Goal: Check status: Check status

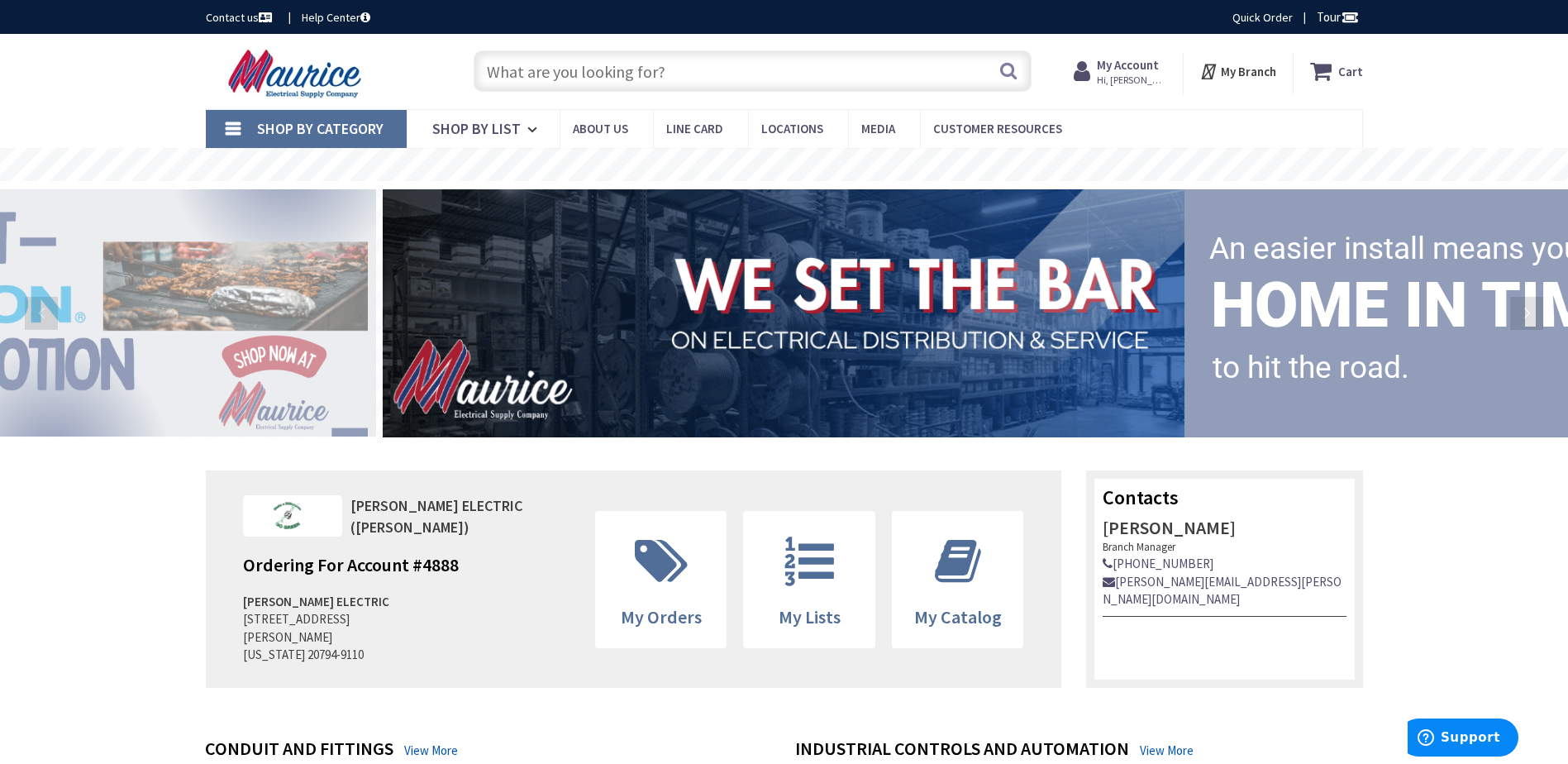
click at [1161, 79] on span "Hi, [PERSON_NAME]" at bounding box center [1133, 80] width 71 height 13
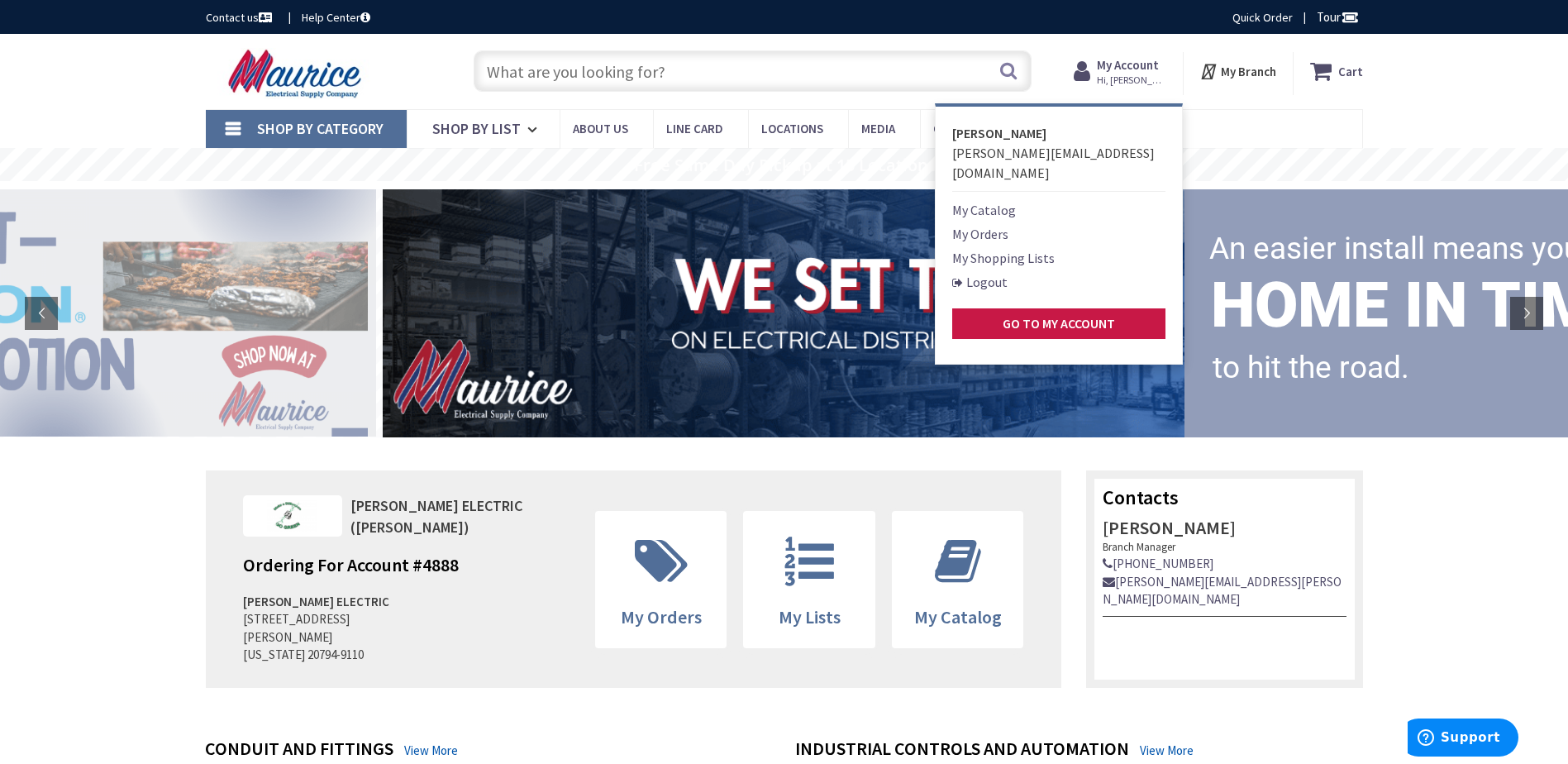
click at [993, 224] on link "My Orders" at bounding box center [980, 234] width 56 height 20
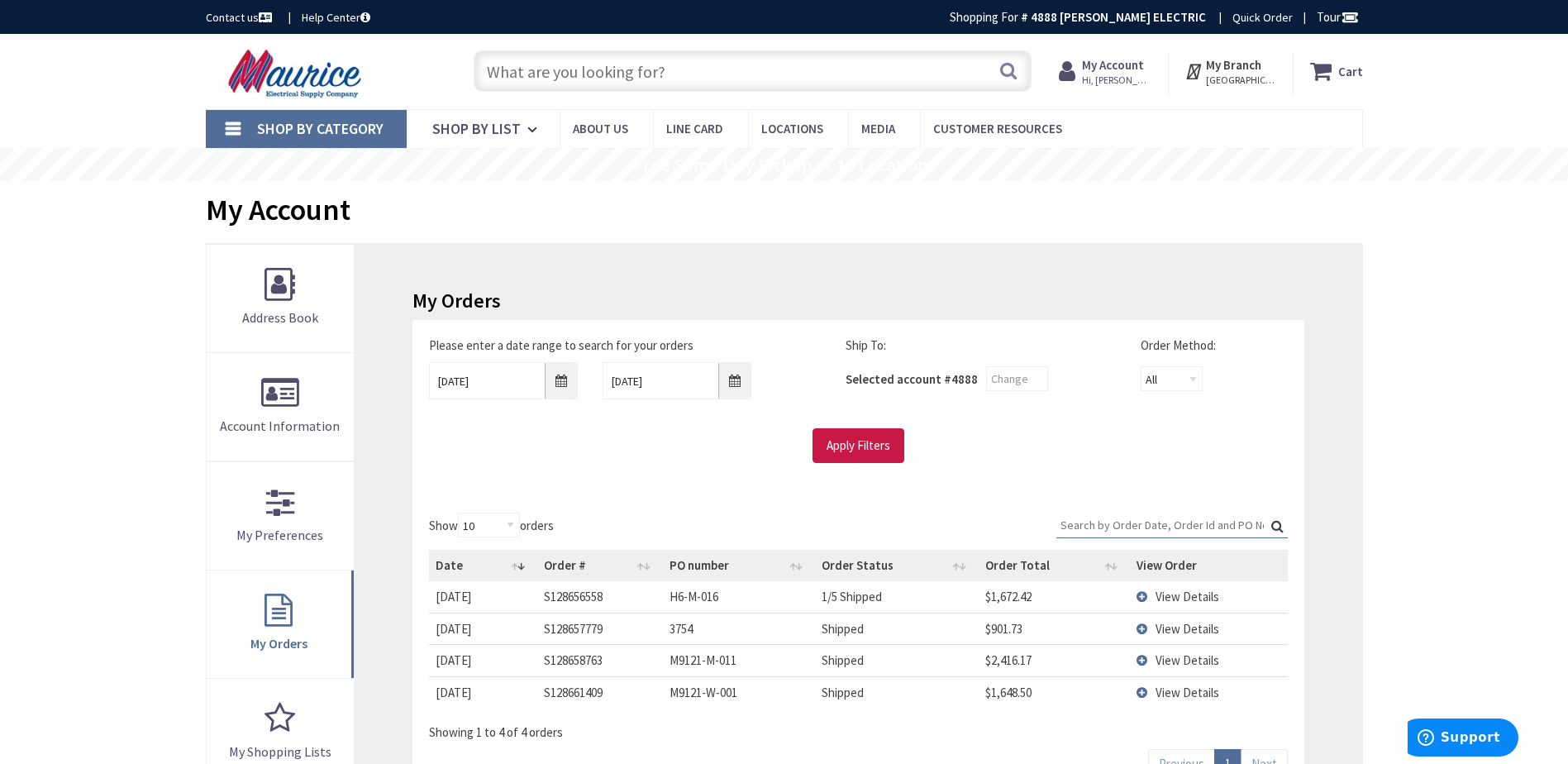
click at [1175, 661] on span "View Details" at bounding box center [1187, 660] width 64 height 15
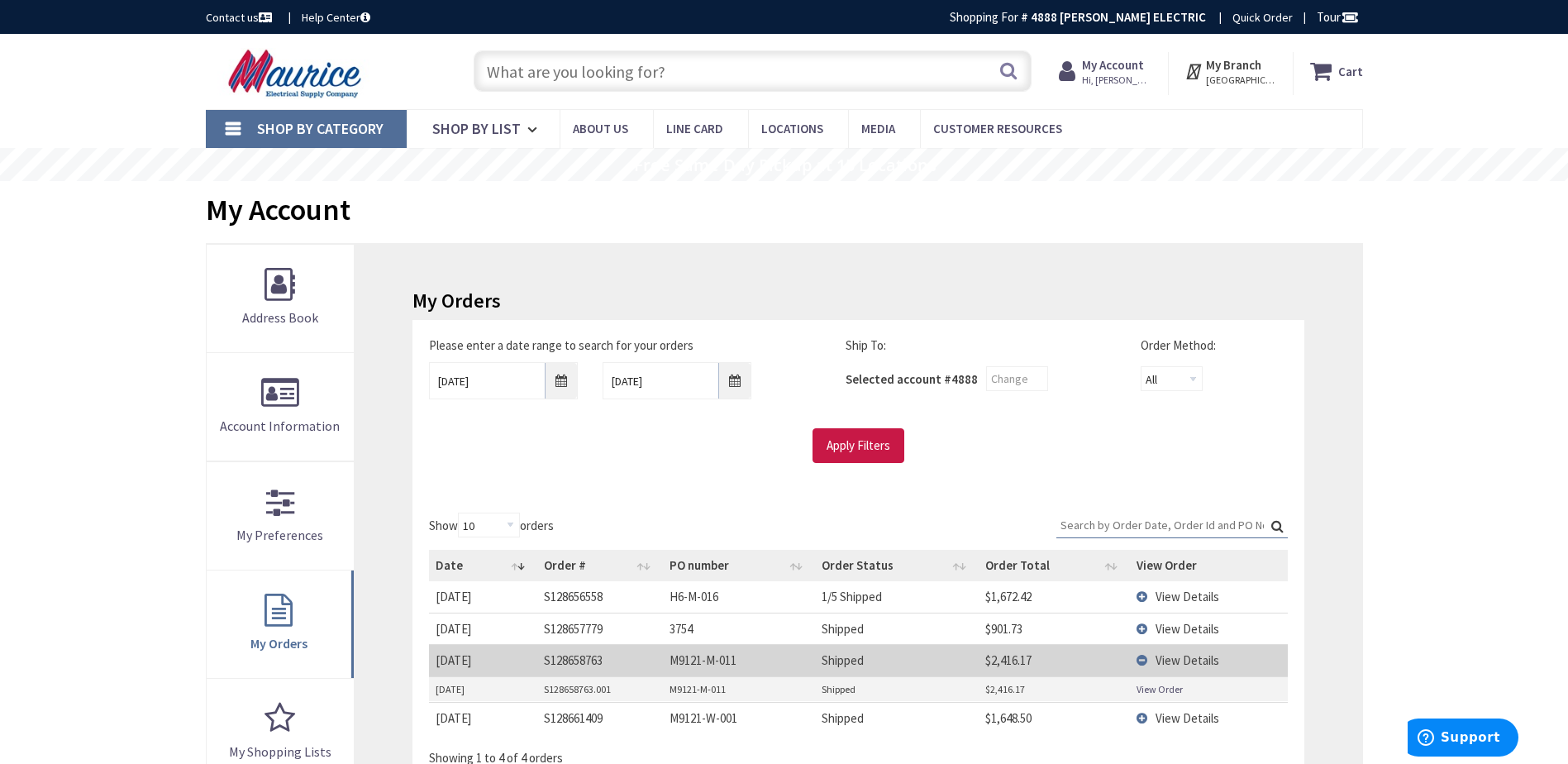
click at [1179, 687] on link "View Order" at bounding box center [1159, 689] width 46 height 14
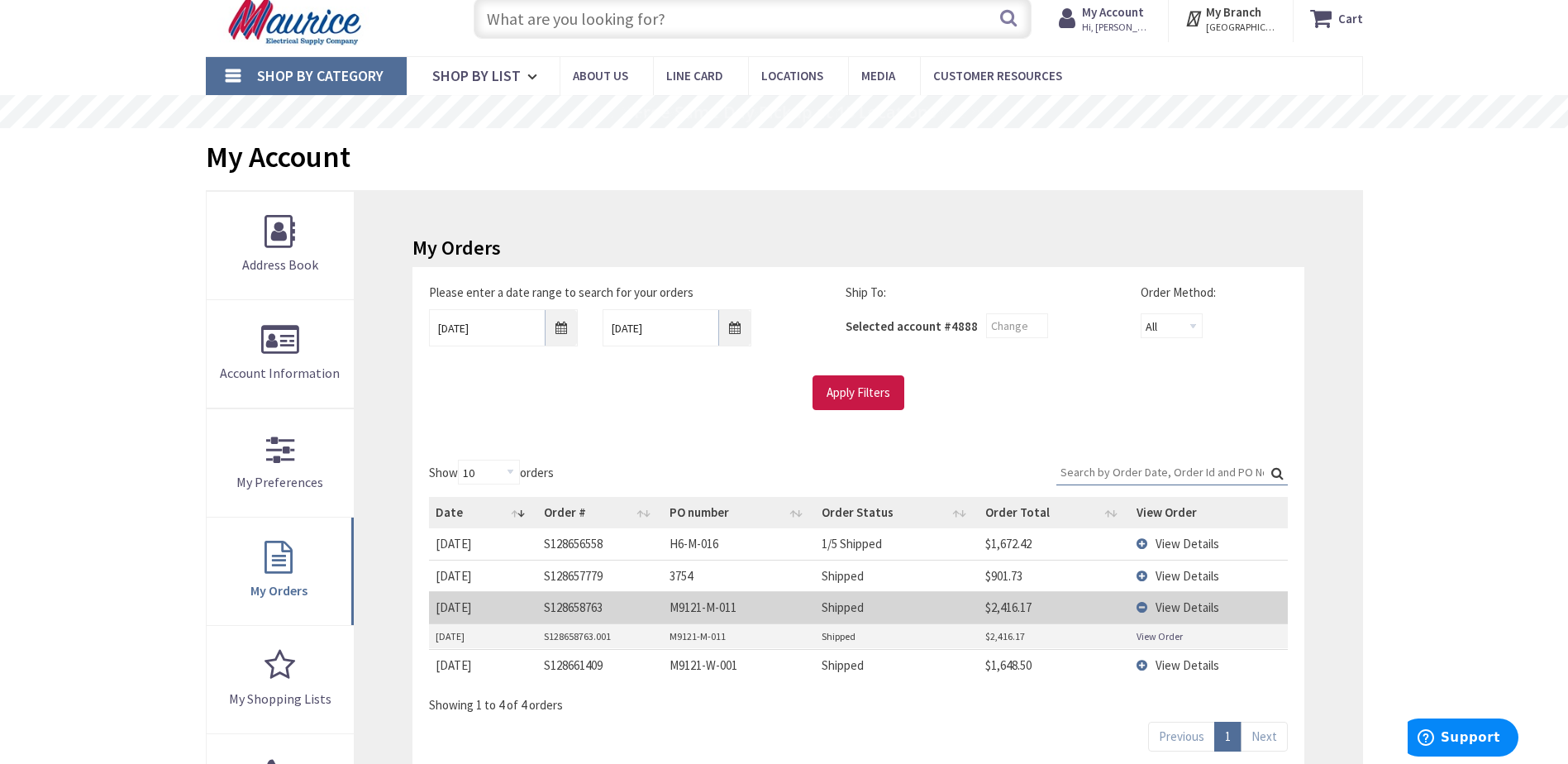
scroll to position [83, 0]
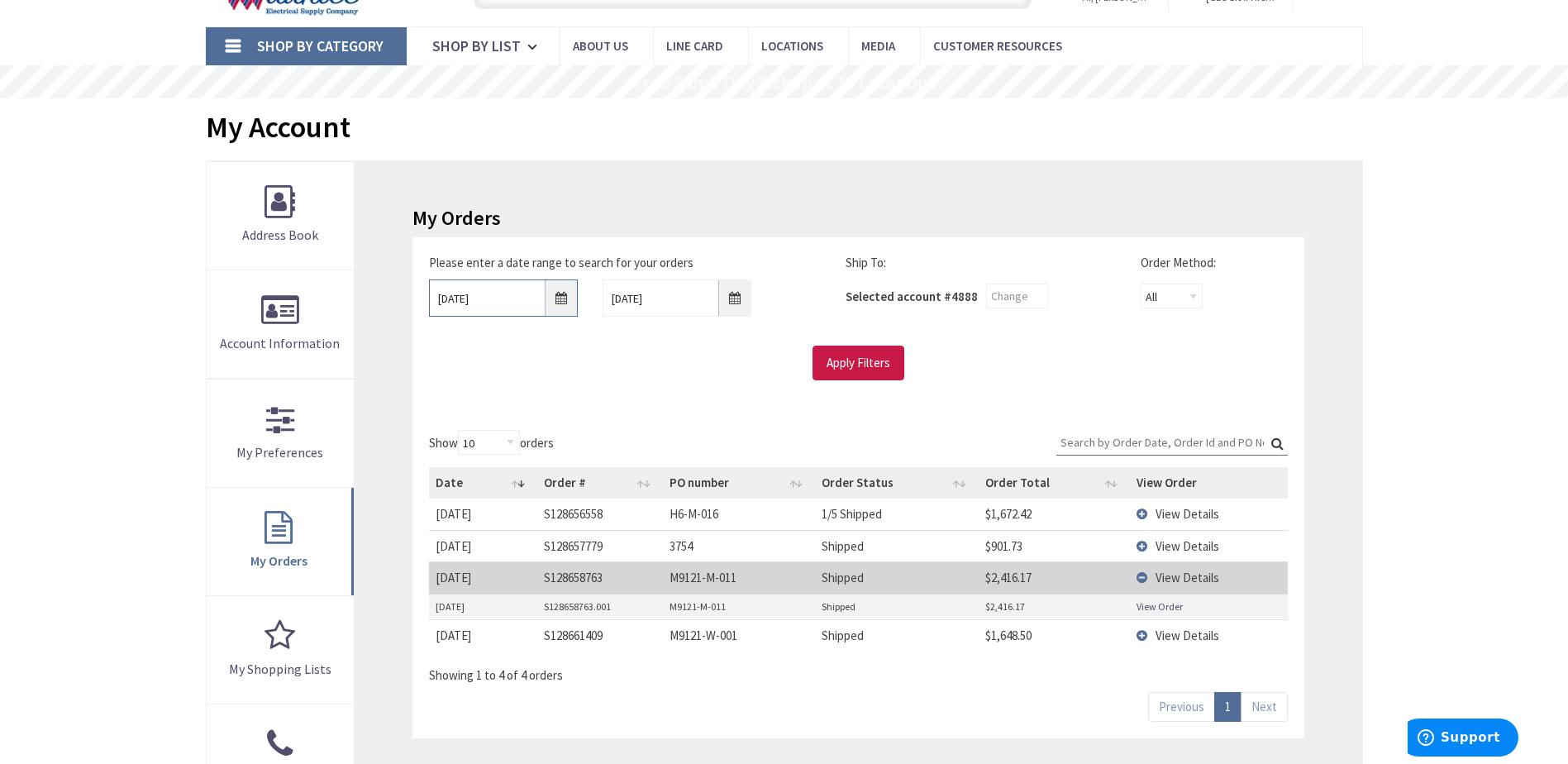
click at [498, 295] on input "[DATE]" at bounding box center [503, 298] width 149 height 37
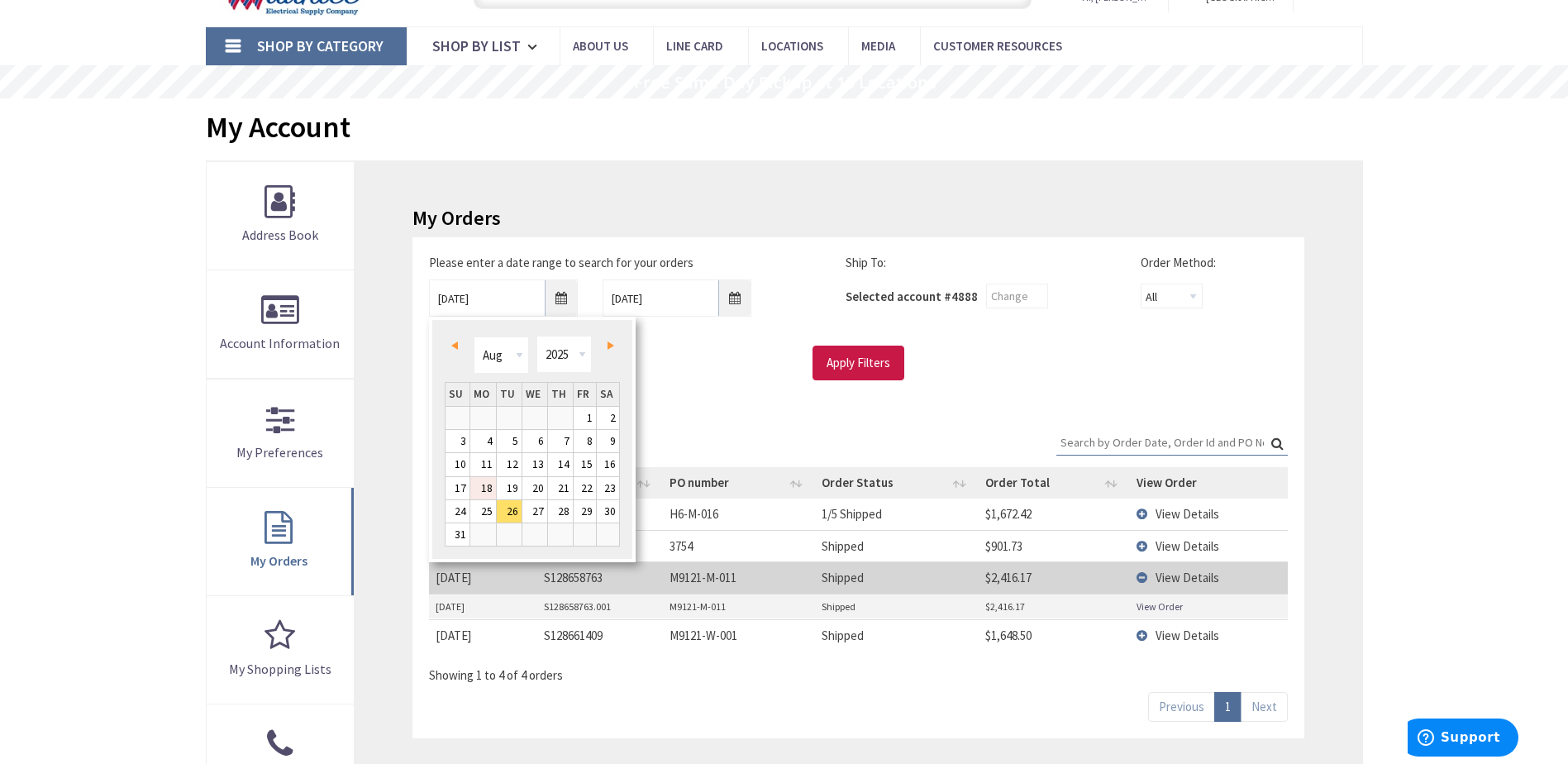
click at [482, 478] on link "18" at bounding box center [482, 487] width 26 height 22
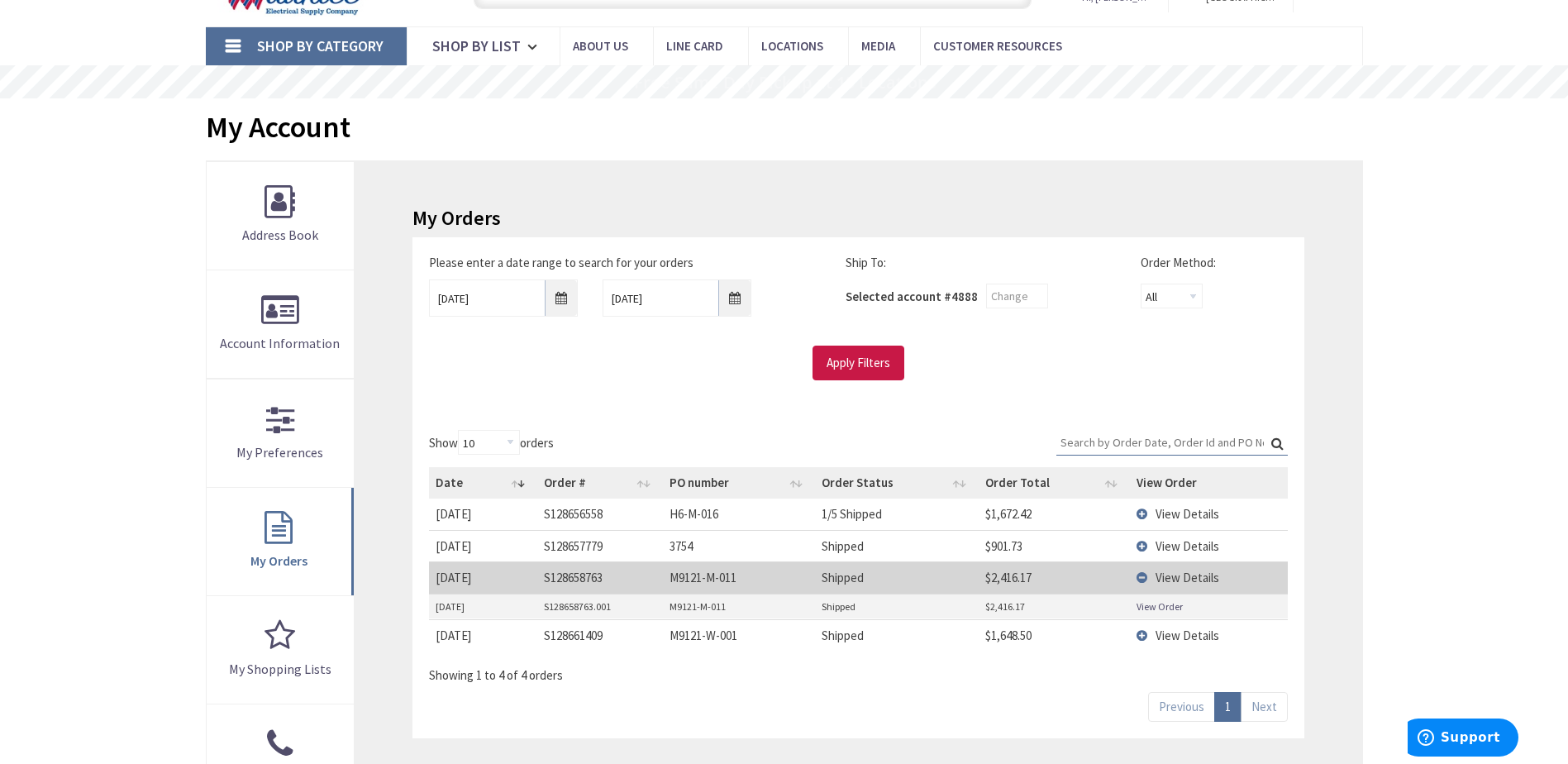
click at [835, 384] on div "Please enter a date range to search for your orders [DATE] [DATE] Ship To: Sele…" at bounding box center [858, 325] width 891 height 176
click at [837, 378] on input "Apply Filters" at bounding box center [858, 363] width 92 height 34
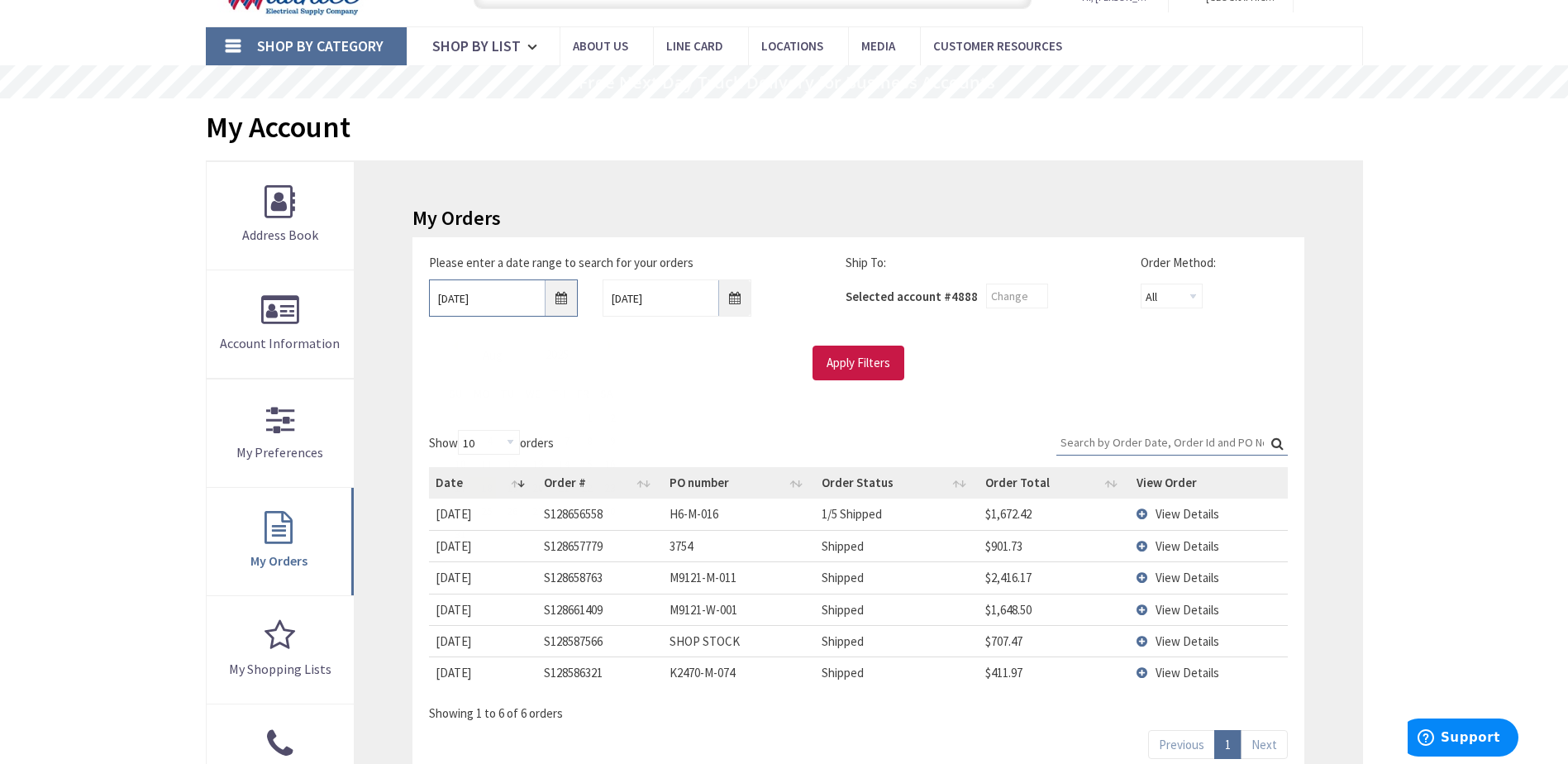
click at [519, 298] on input "[DATE]" at bounding box center [503, 298] width 149 height 37
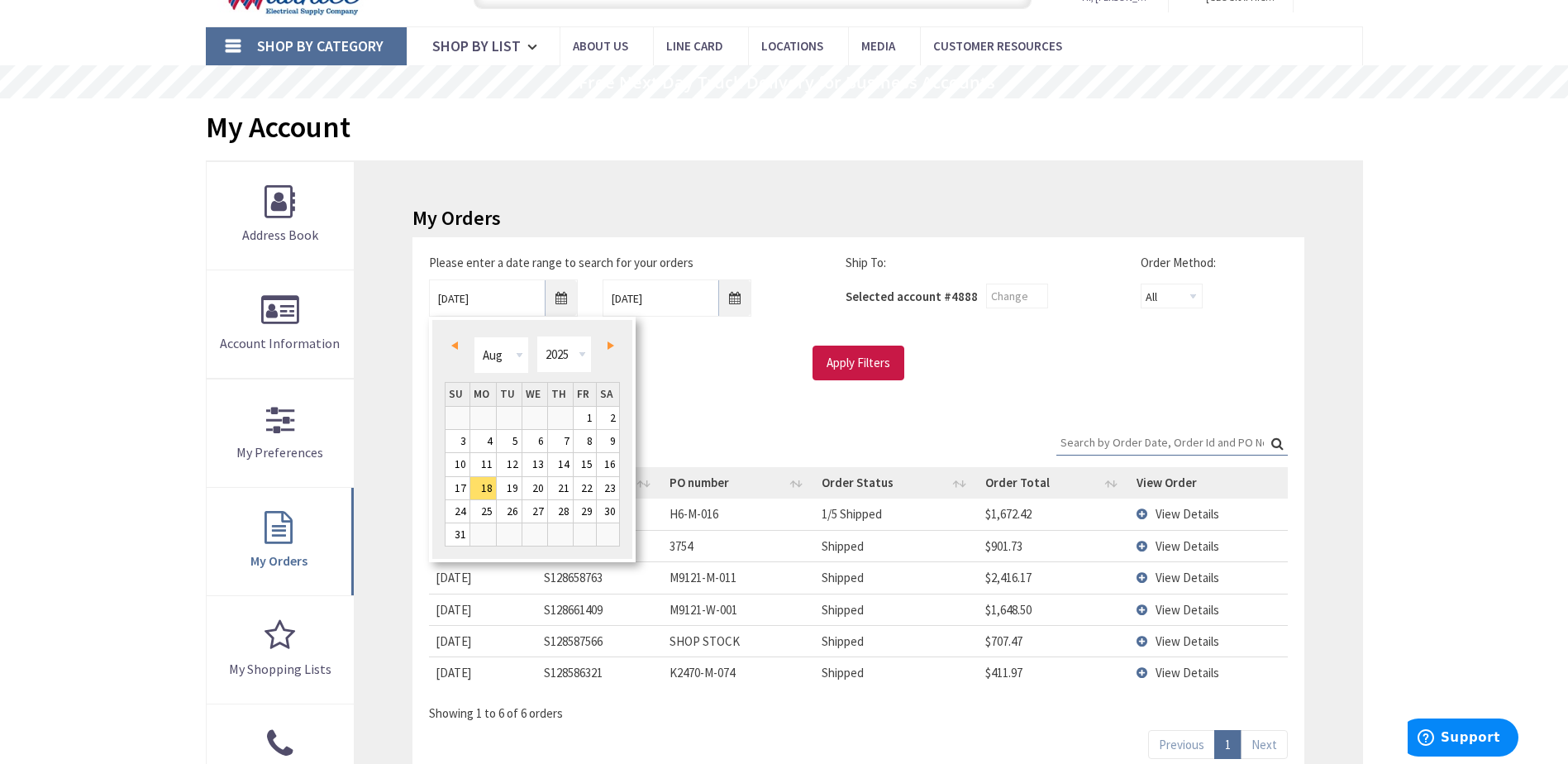
click at [477, 453] on td "11" at bounding box center [483, 464] width 27 height 23
type input "[DATE]"
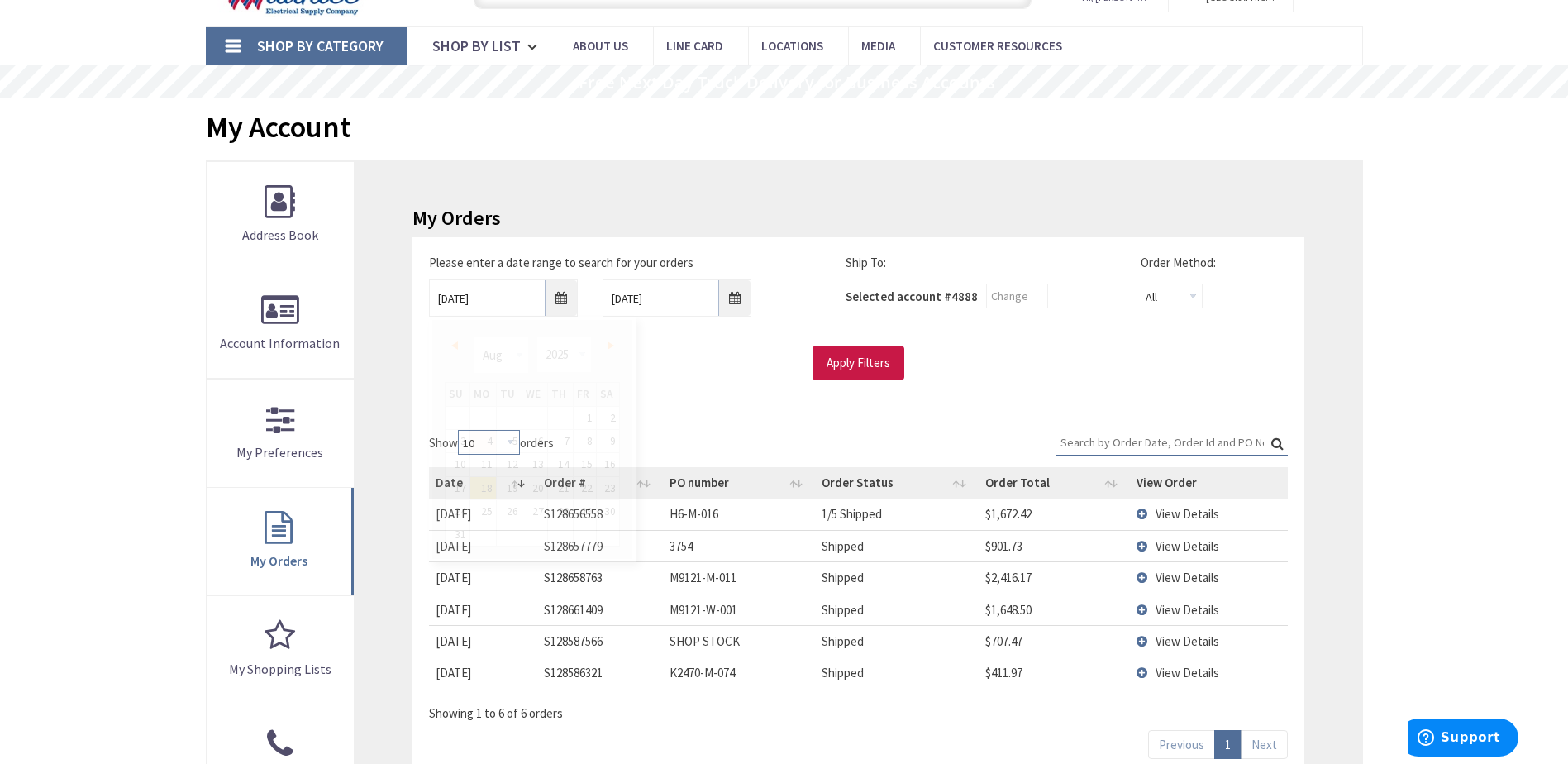
click at [490, 439] on select "10 25 50 100" at bounding box center [488, 442] width 62 height 25
drag, startPoint x: 903, startPoint y: 333, endPoint x: 855, endPoint y: 336, distance: 48.1
click at [902, 333] on div "Please enter a date range to search for your orders [DATE] [DATE] Ship To: Sele…" at bounding box center [858, 317] width 882 height 126
click at [887, 373] on input "Apply Filters" at bounding box center [858, 363] width 92 height 34
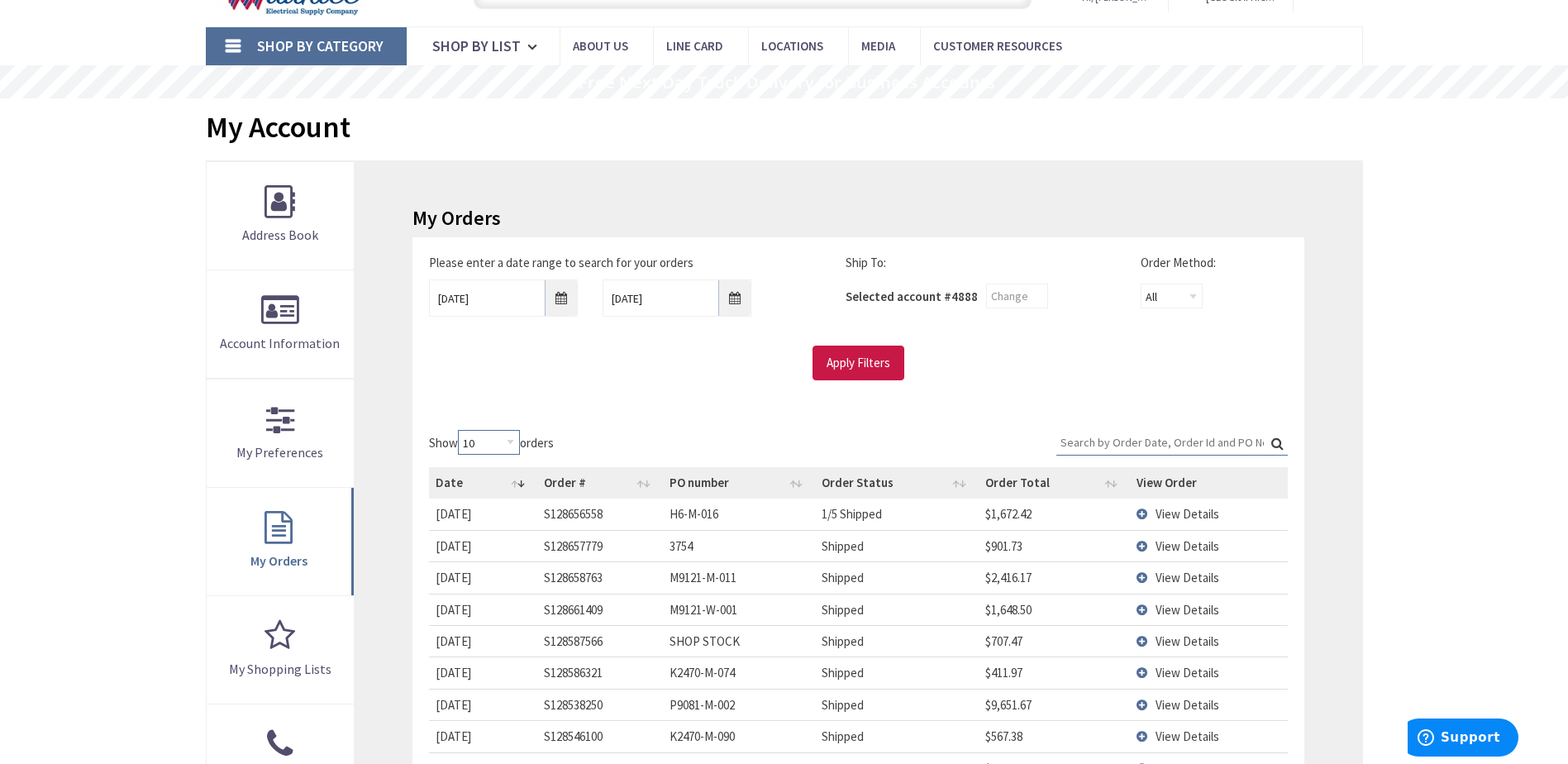
click at [474, 440] on select "10 25 50 100" at bounding box center [488, 442] width 62 height 25
select select "100"
click at [460, 430] on select "10 25 50 100" at bounding box center [488, 442] width 62 height 25
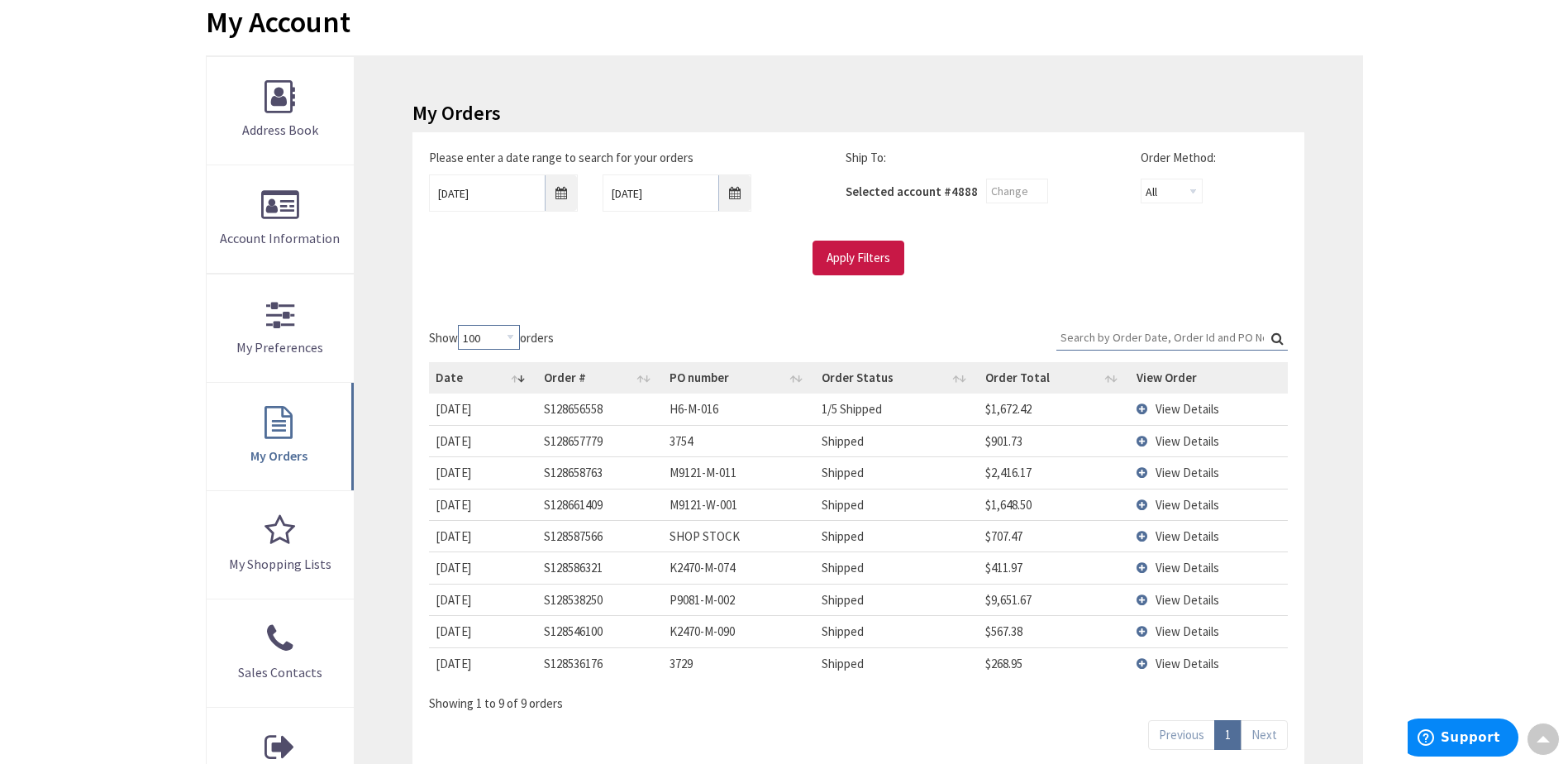
scroll to position [165, 0]
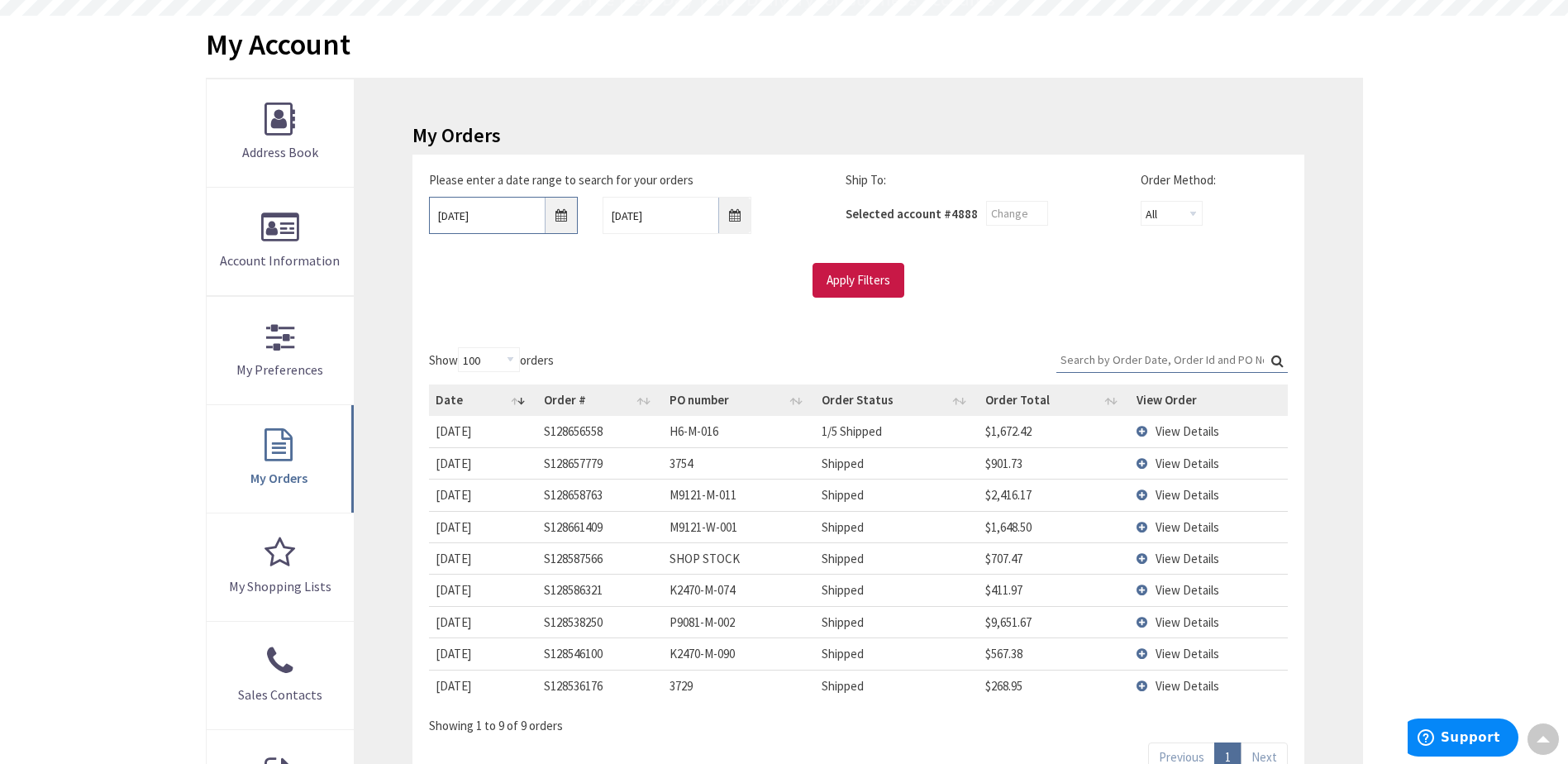
click at [482, 210] on input "[DATE]" at bounding box center [503, 215] width 149 height 37
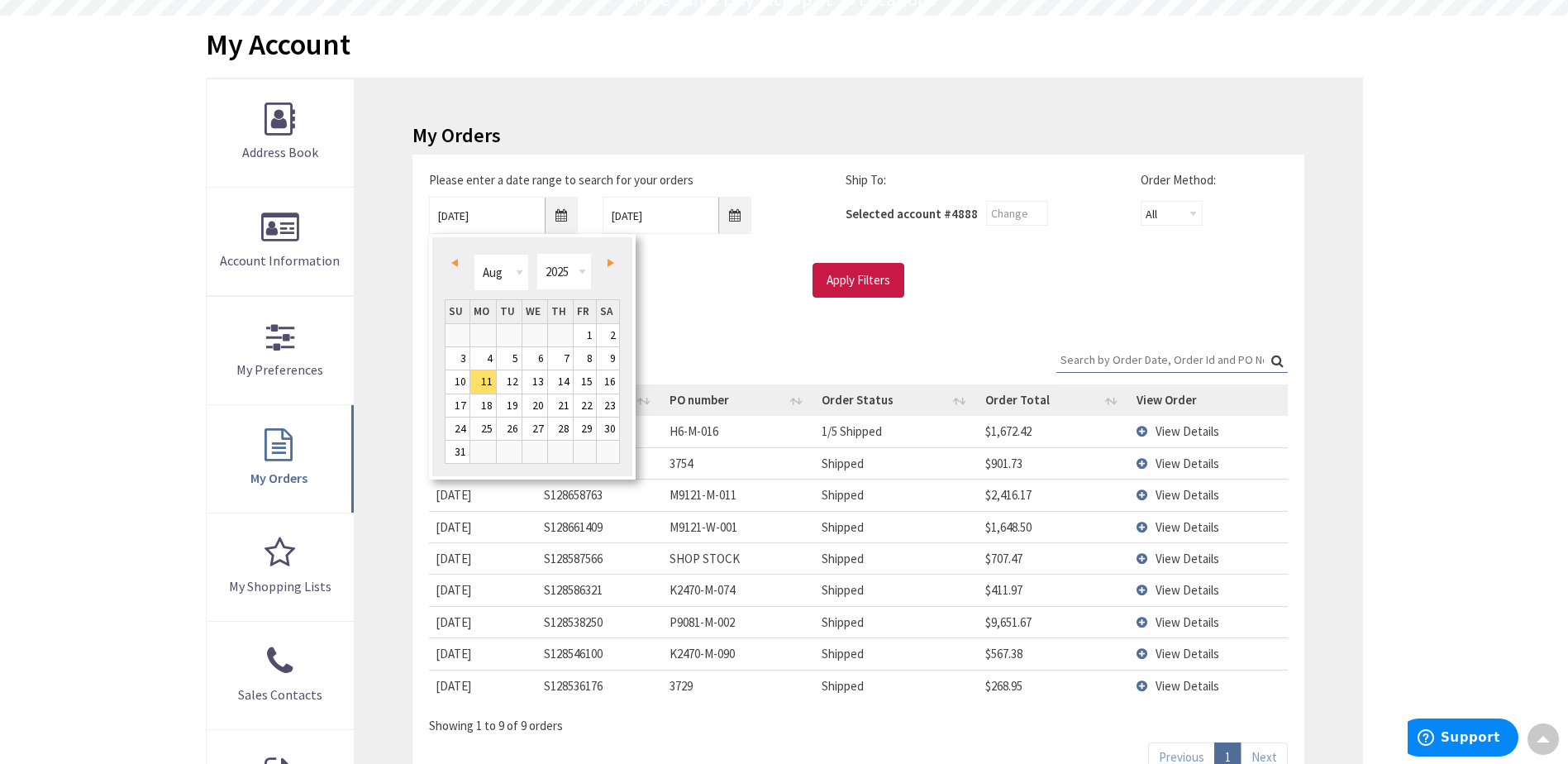
click at [460, 257] on link "Prev" at bounding box center [456, 262] width 22 height 22
click at [445, 255] on div "Prev Next Jan Feb Mar Apr May Jun [DATE] Aug Sep Oct Nov [DATE] 1981 1982 1983 …" at bounding box center [532, 274] width 175 height 50
click at [456, 262] on span "Prev" at bounding box center [455, 263] width 7 height 9
drag, startPoint x: 480, startPoint y: 334, endPoint x: 503, endPoint y: 333, distance: 23.0
click at [481, 334] on link "2" at bounding box center [482, 334] width 26 height 22
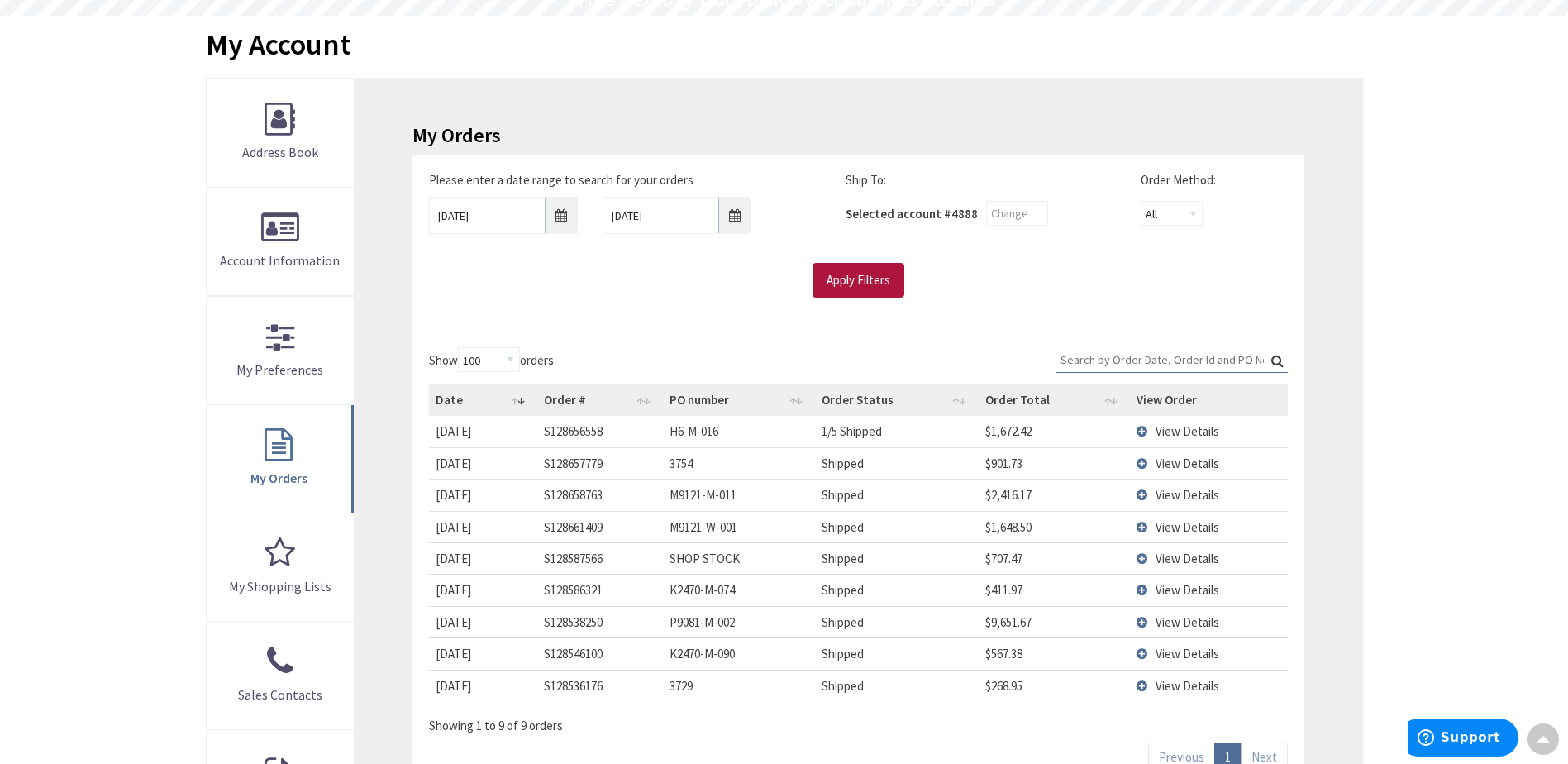
click at [854, 283] on input "Apply Filters" at bounding box center [858, 280] width 92 height 34
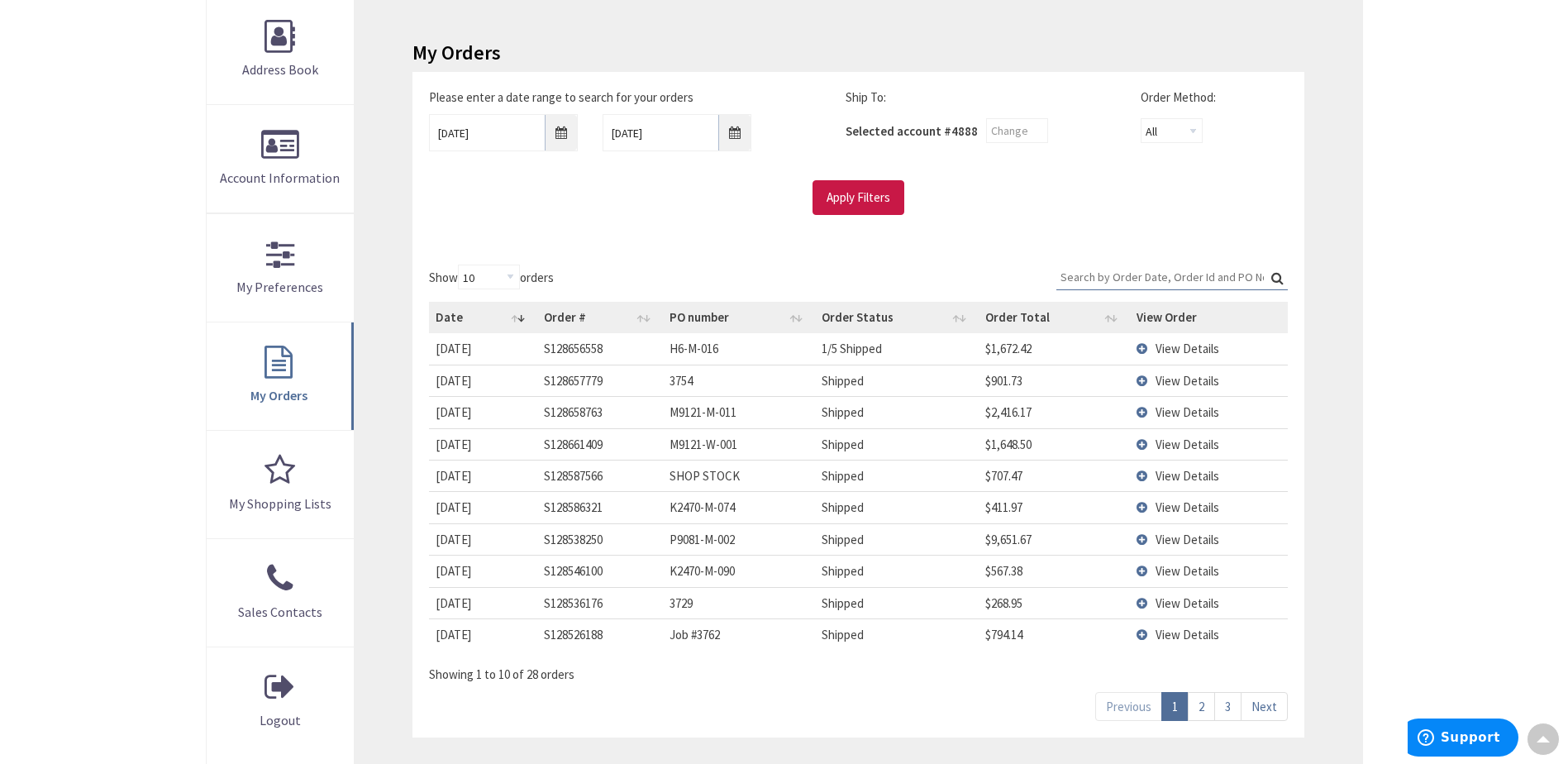
click at [1211, 706] on link "2" at bounding box center [1201, 706] width 28 height 29
click at [1226, 706] on link "3" at bounding box center [1227, 706] width 28 height 29
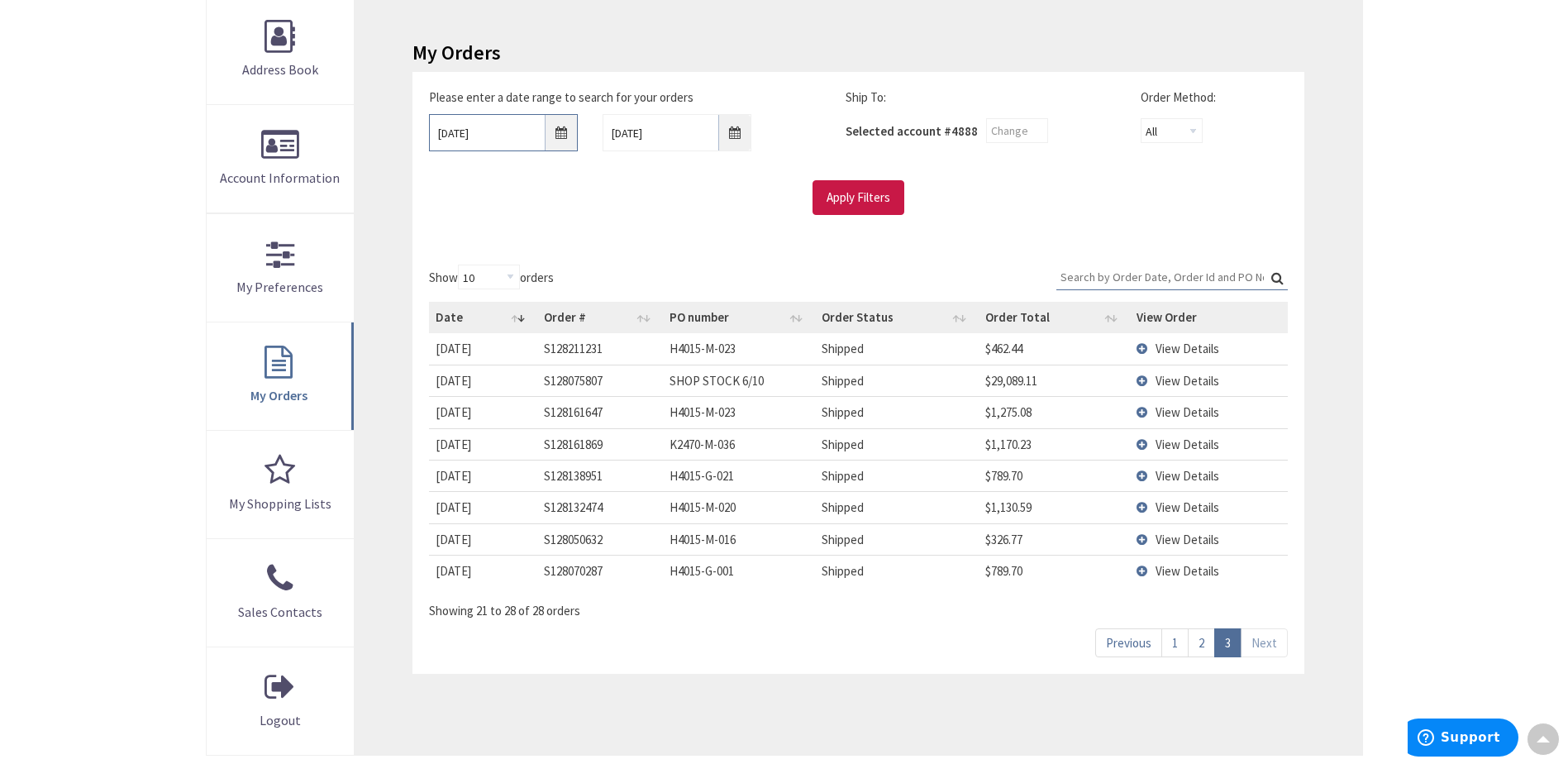
click at [452, 135] on input "[DATE]" at bounding box center [503, 132] width 149 height 37
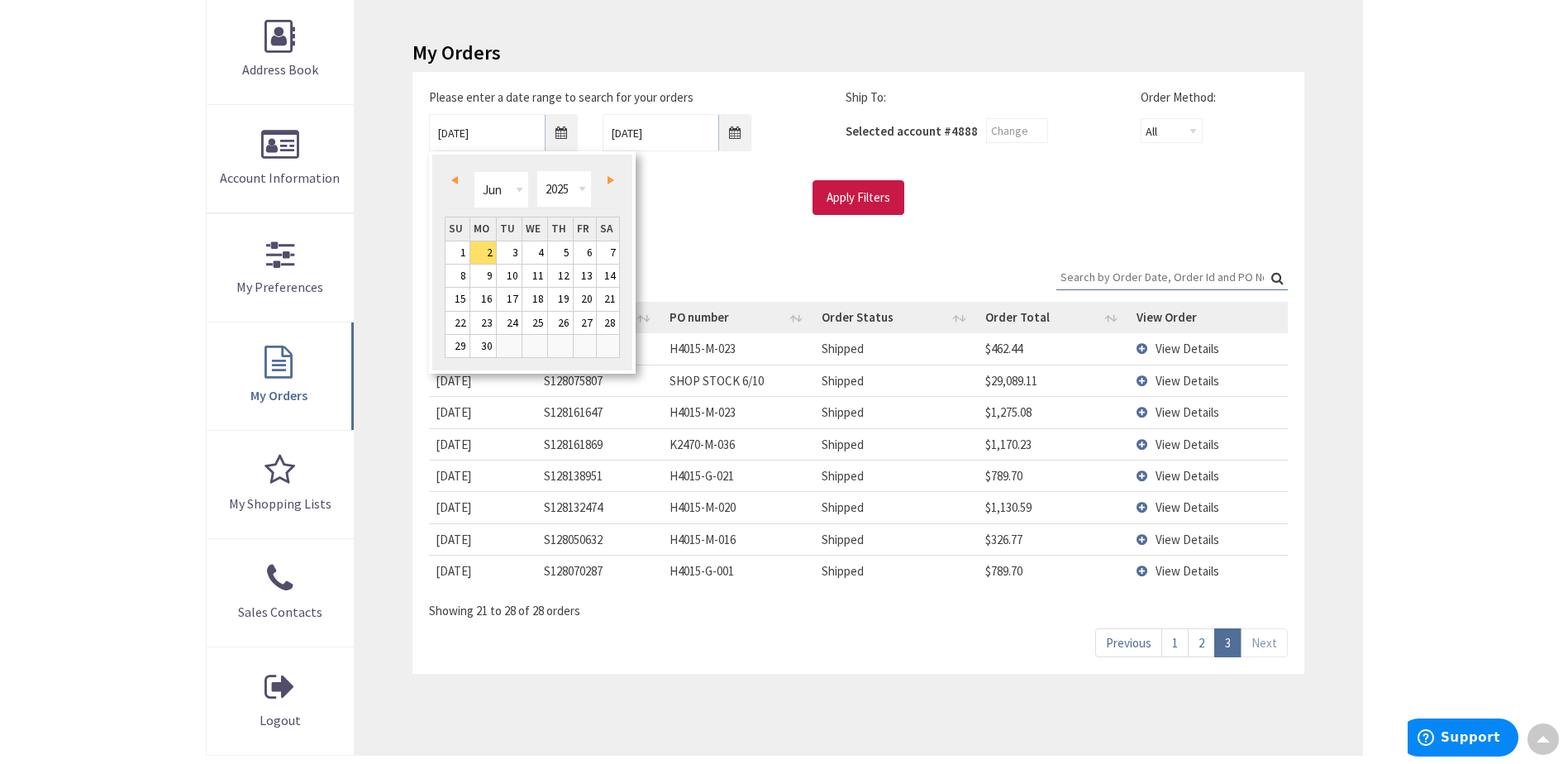
click at [461, 180] on link "Prev" at bounding box center [456, 180] width 22 height 22
click at [447, 175] on link "Prev" at bounding box center [456, 180] width 22 height 22
click at [448, 175] on link "Prev" at bounding box center [456, 180] width 22 height 22
click at [617, 180] on link "Next" at bounding box center [606, 180] width 22 height 22
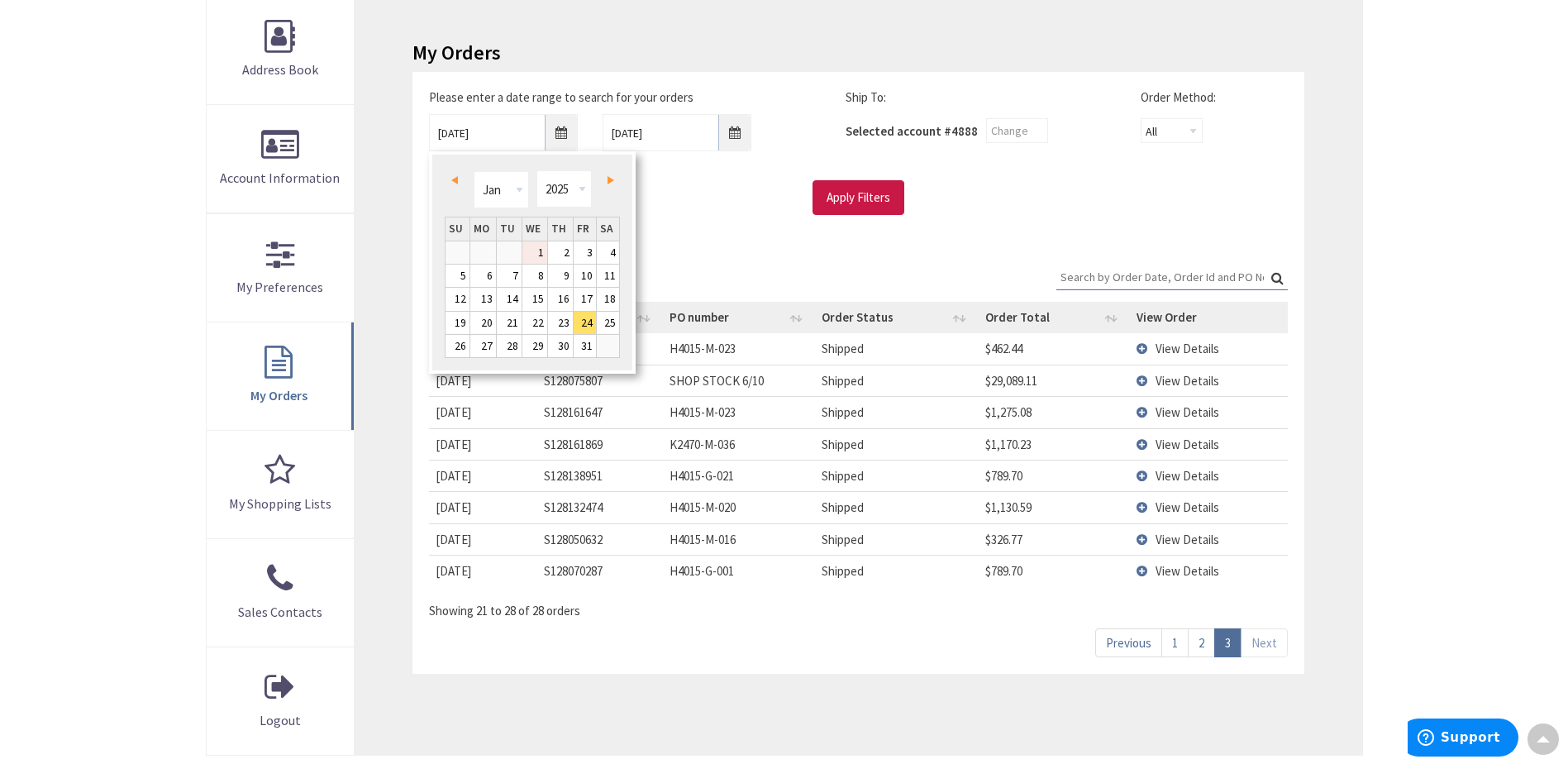
click at [537, 249] on link "1" at bounding box center [535, 252] width 25 height 22
type input "[DATE]"
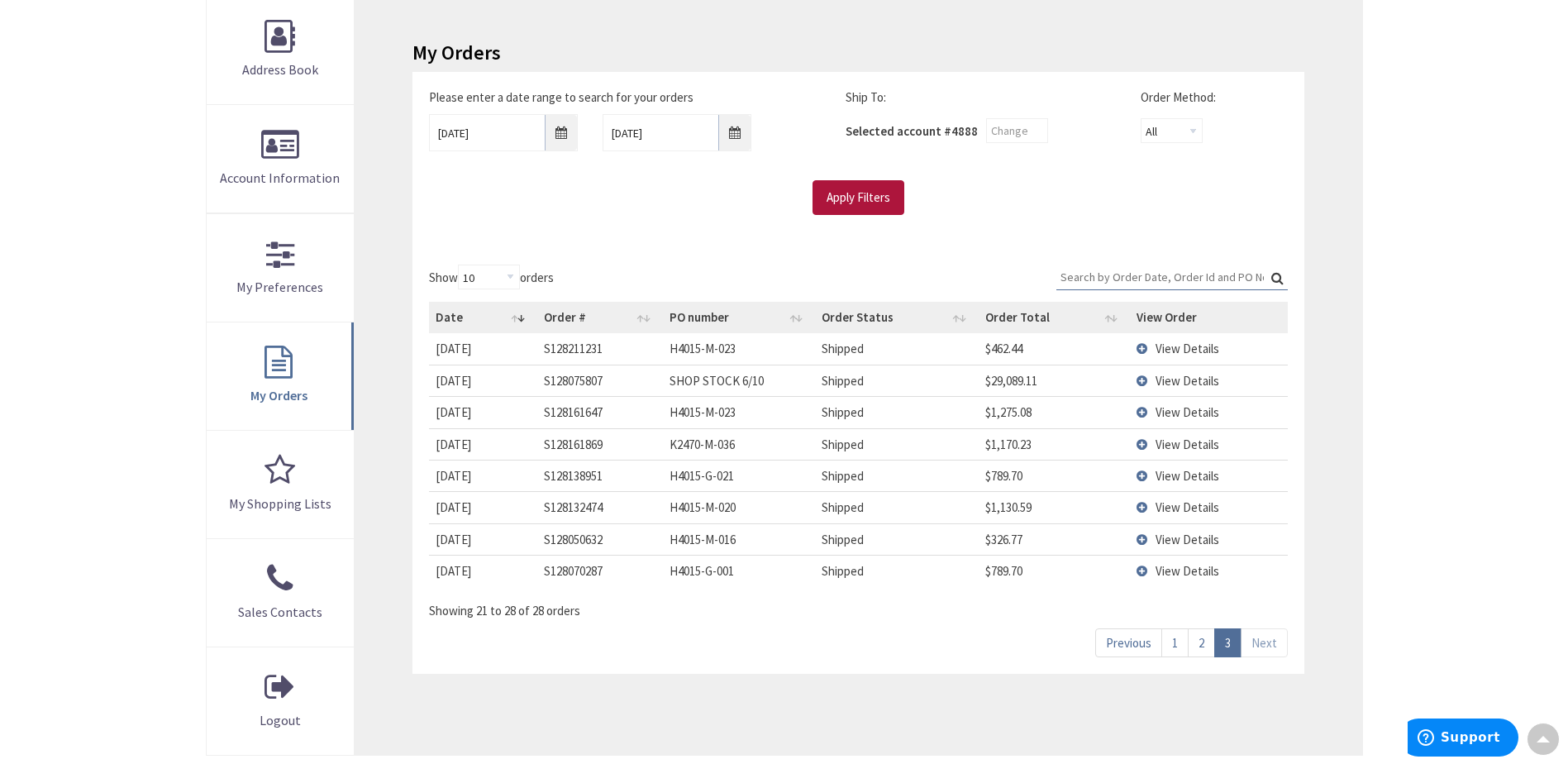
click at [851, 189] on input "Apply Filters" at bounding box center [858, 198] width 92 height 34
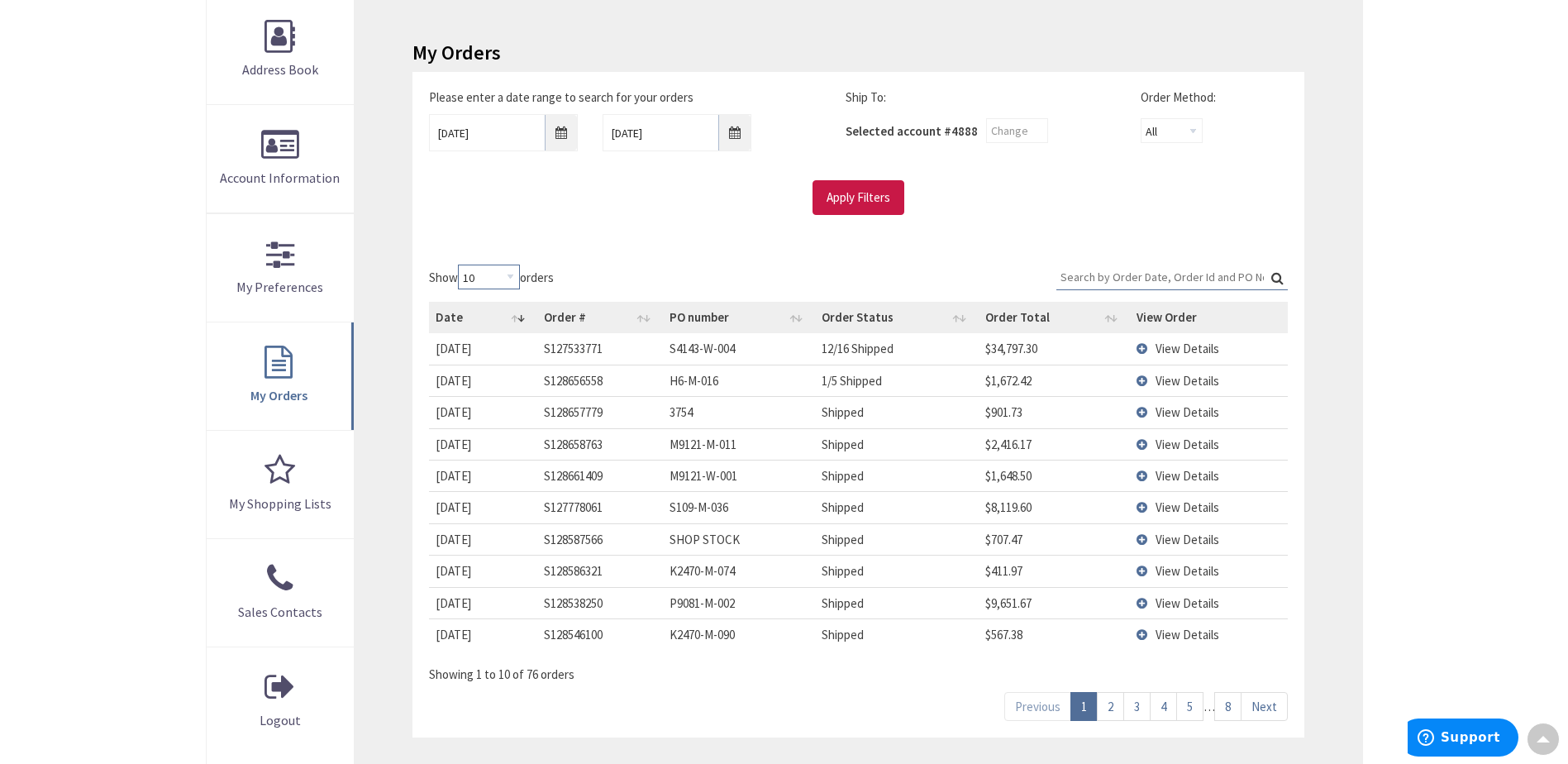
click at [485, 278] on select "10 25 50 100" at bounding box center [488, 277] width 62 height 25
select select "100"
click at [460, 265] on select "10 25 50 100" at bounding box center [488, 277] width 62 height 25
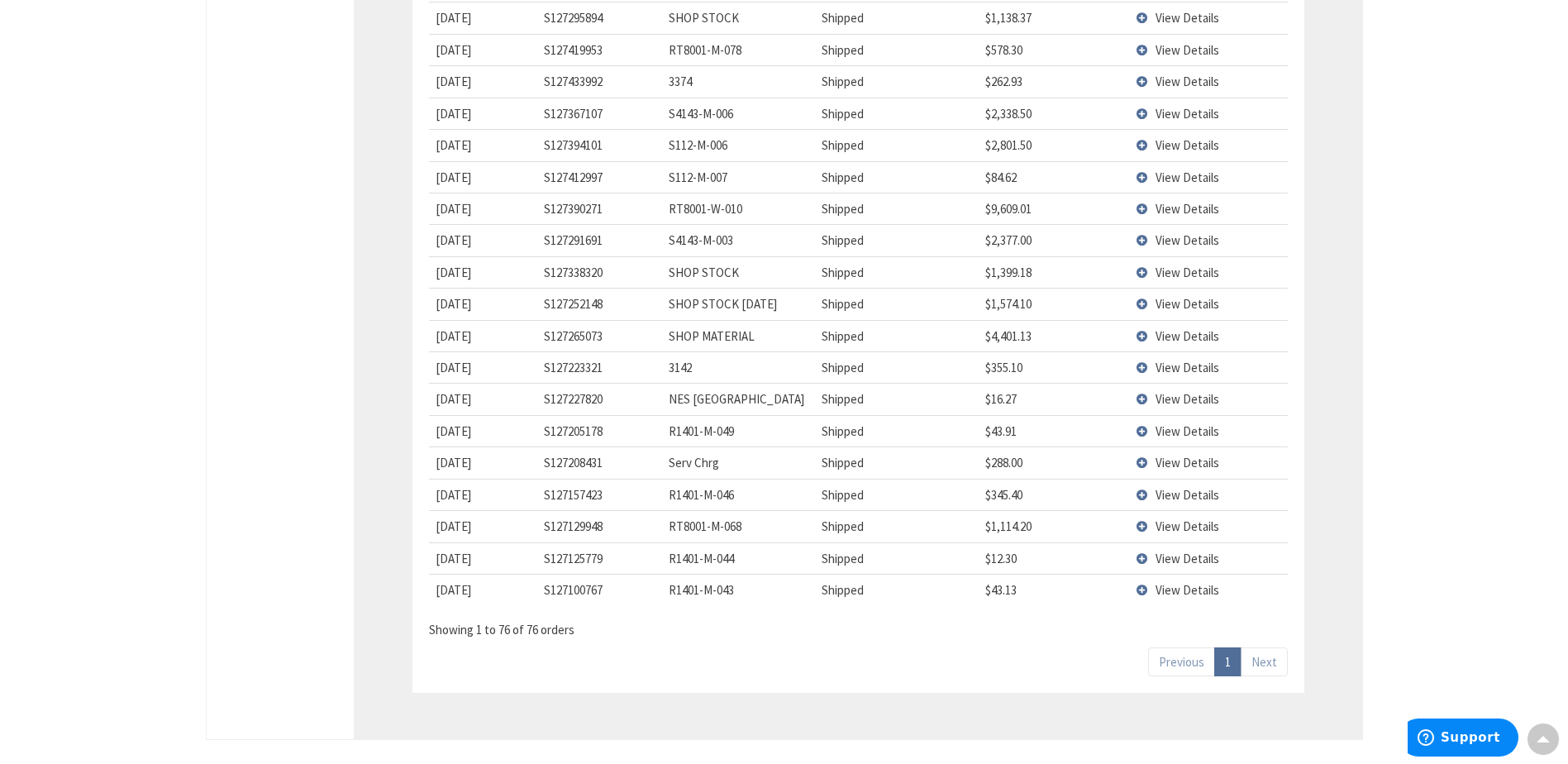
scroll to position [2397, 0]
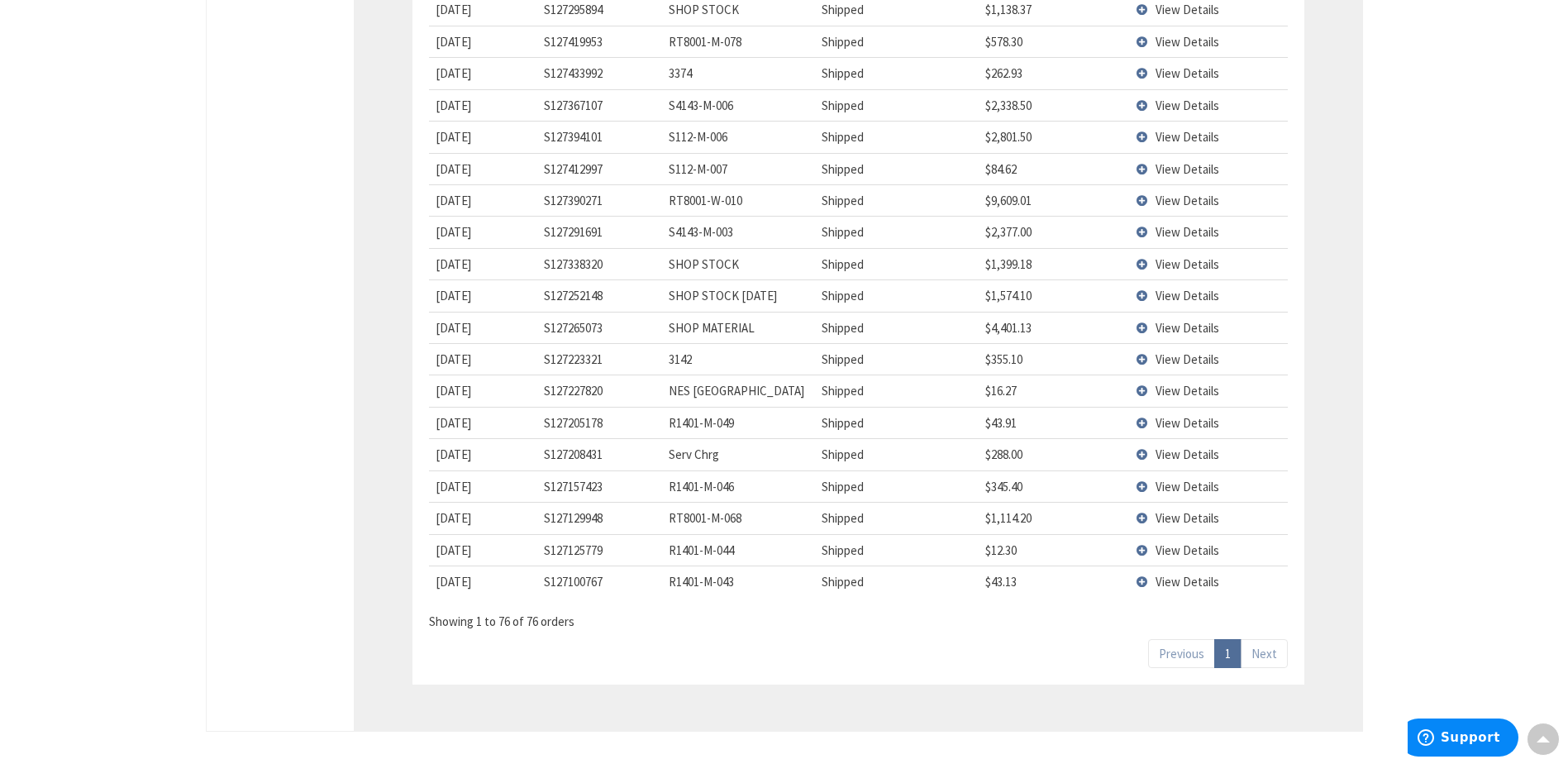
click at [1159, 237] on span "View Details" at bounding box center [1187, 232] width 64 height 15
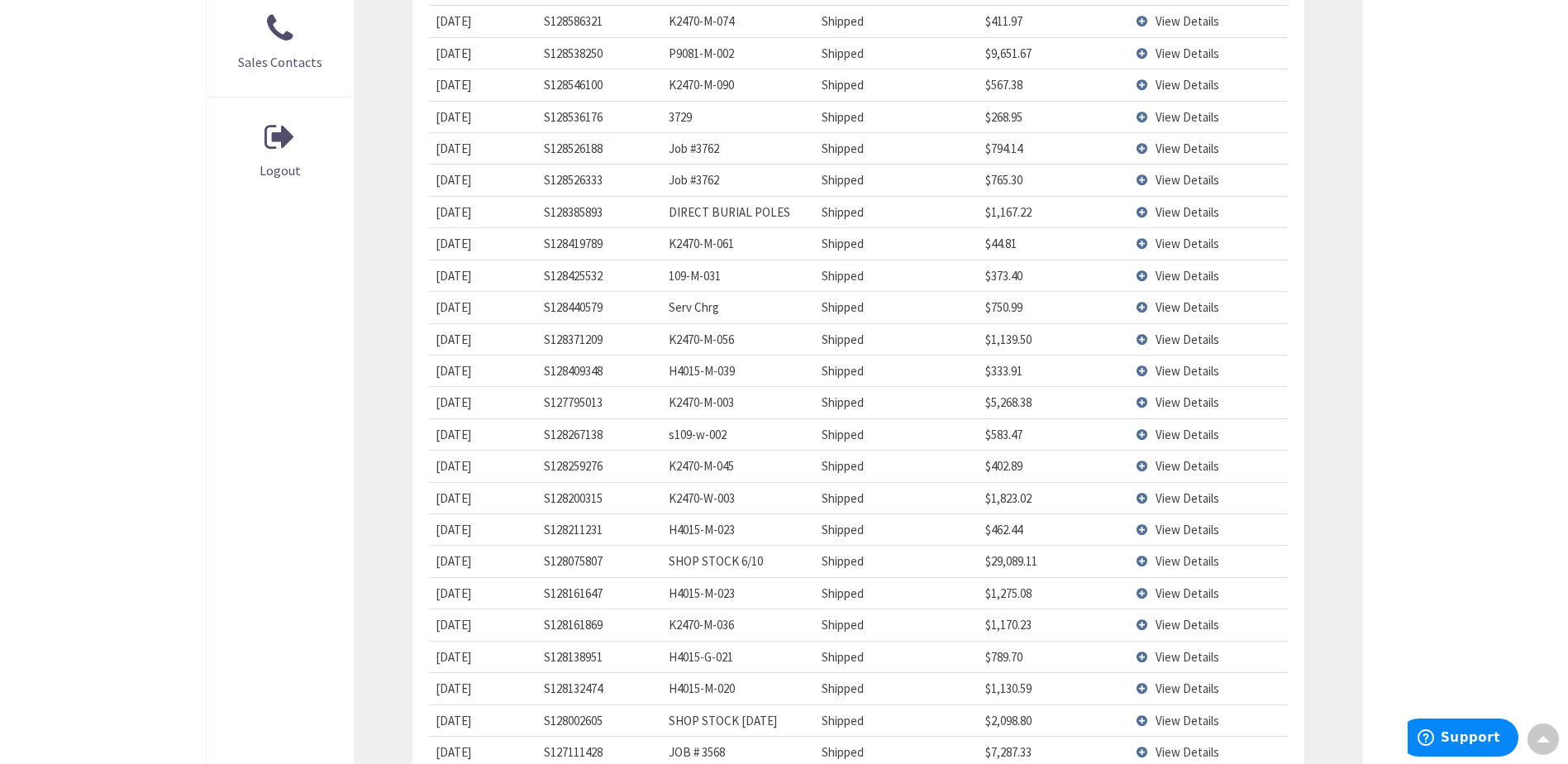
scroll to position [827, 0]
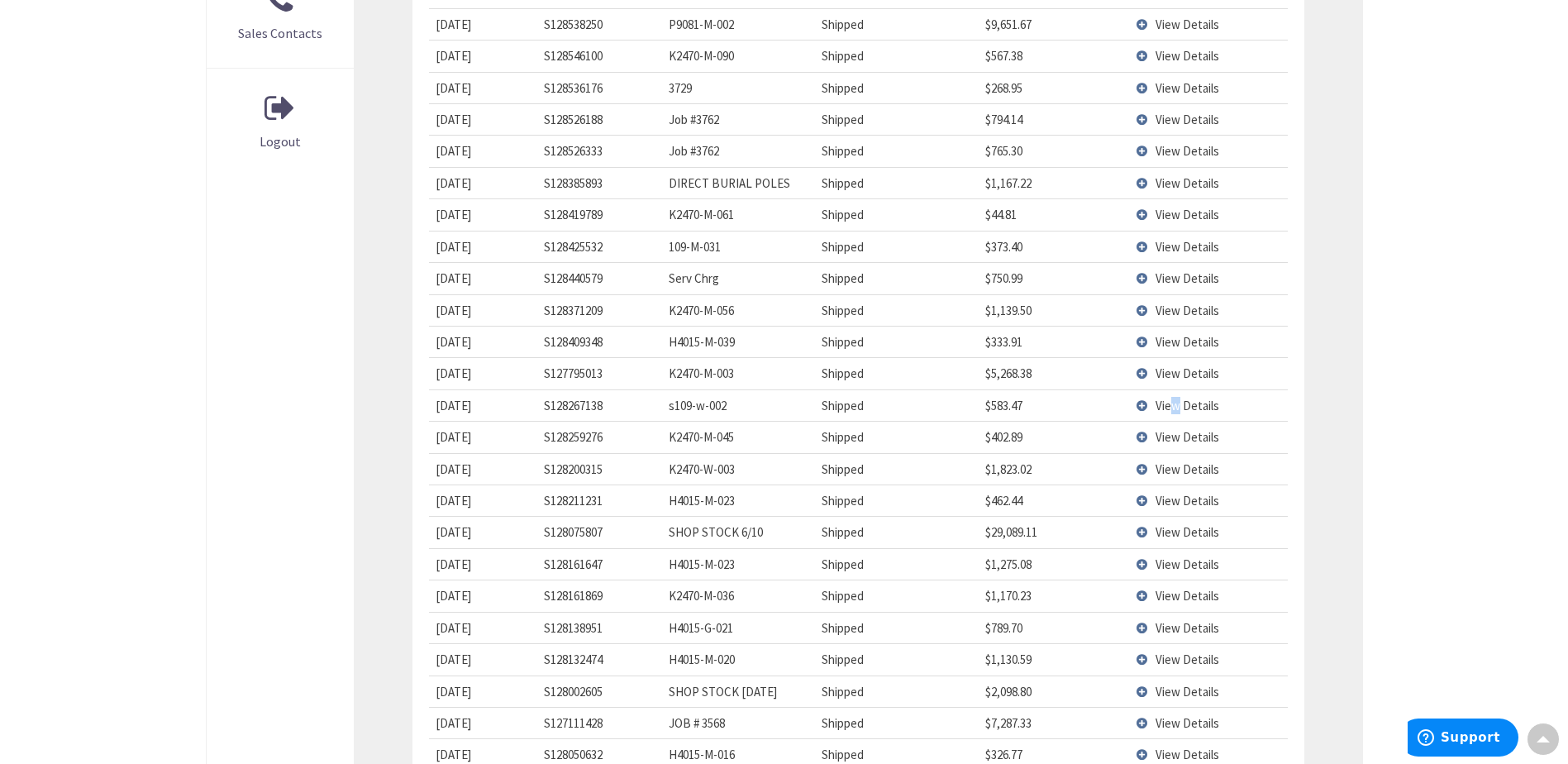
click at [1176, 401] on span "View Details" at bounding box center [1187, 405] width 64 height 15
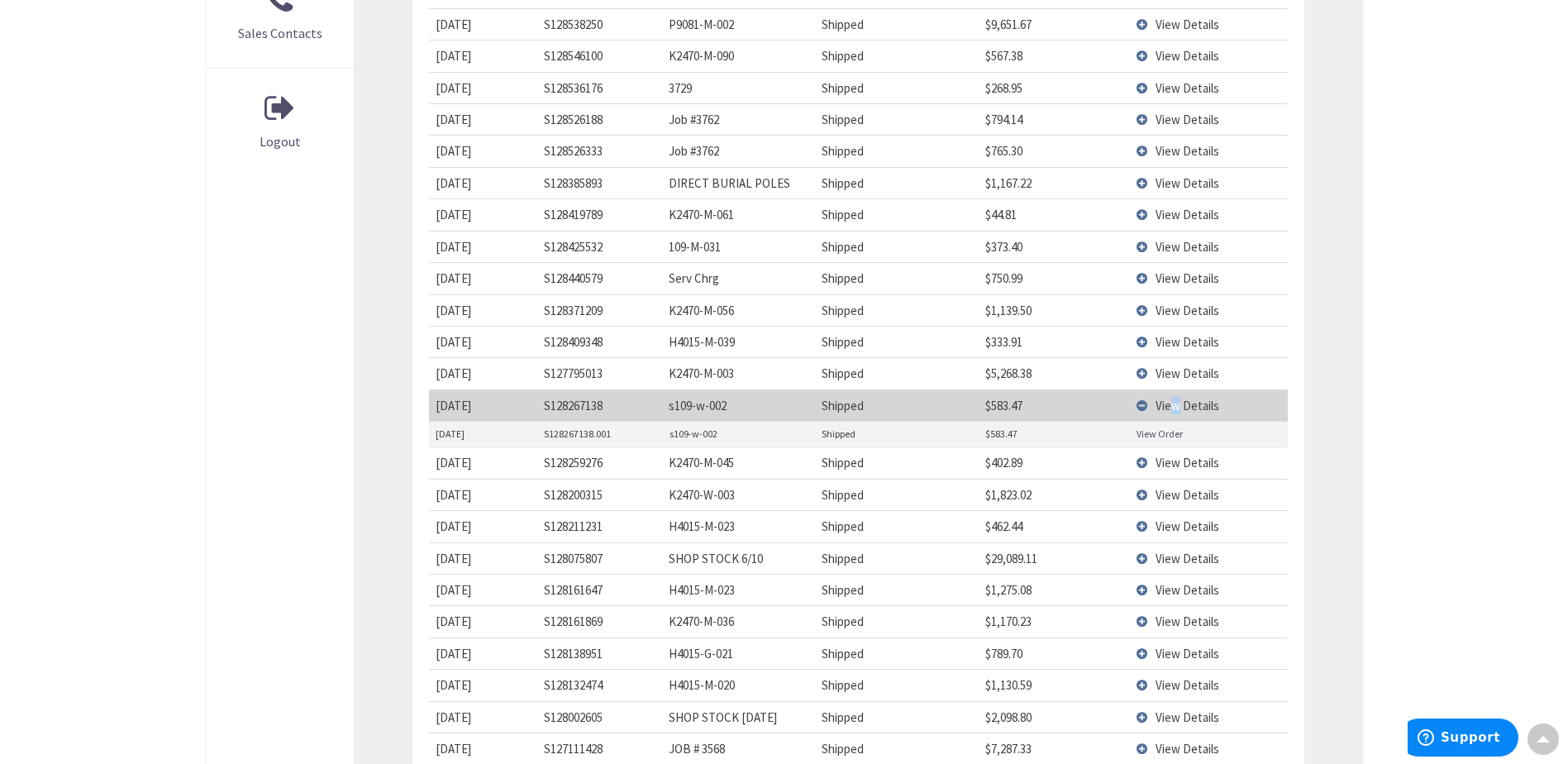
drag, startPoint x: 1176, startPoint y: 401, endPoint x: 1157, endPoint y: 429, distance: 33.8
click at [1157, 429] on link "View Order" at bounding box center [1159, 434] width 46 height 14
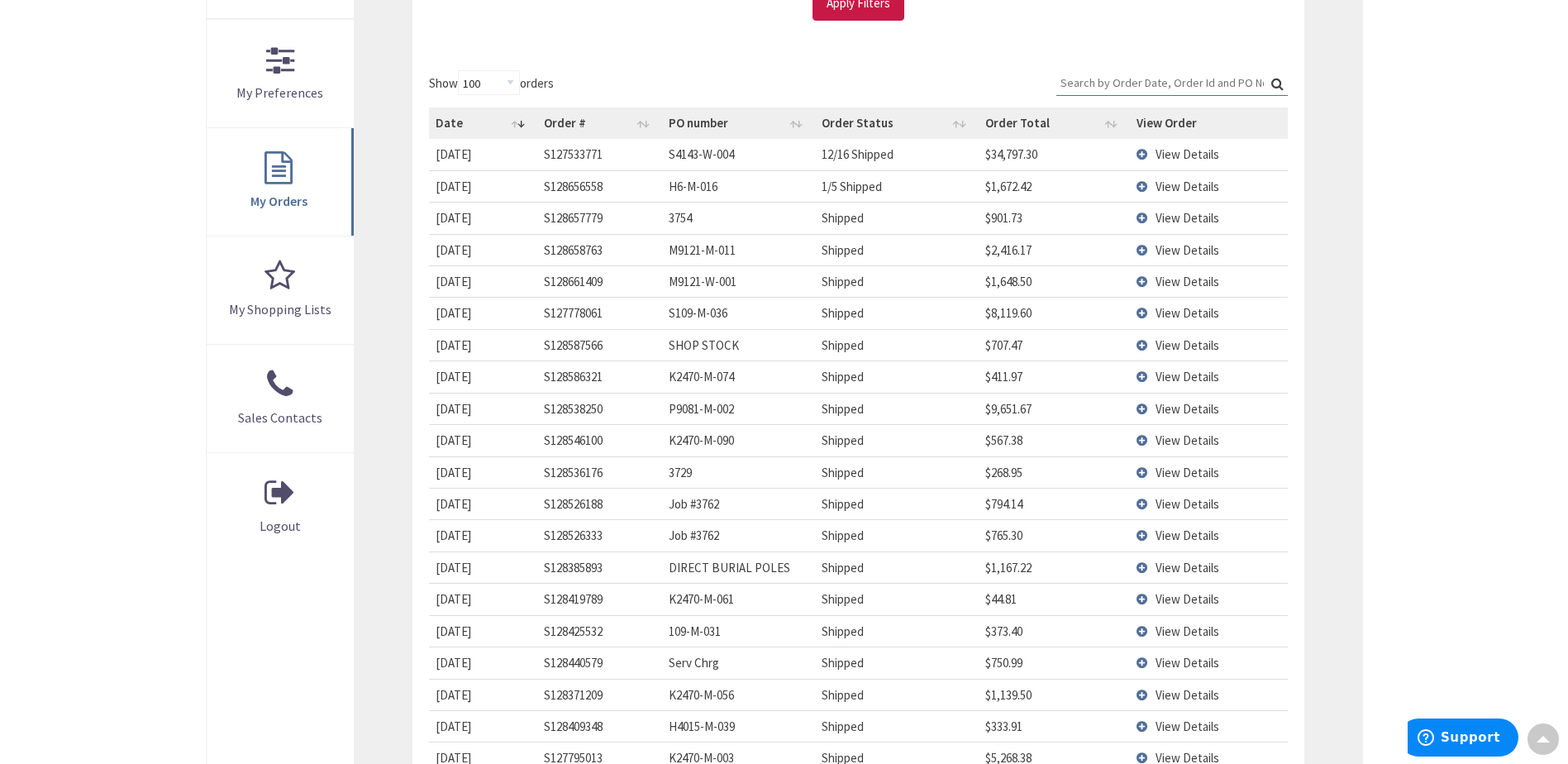
scroll to position [414, 0]
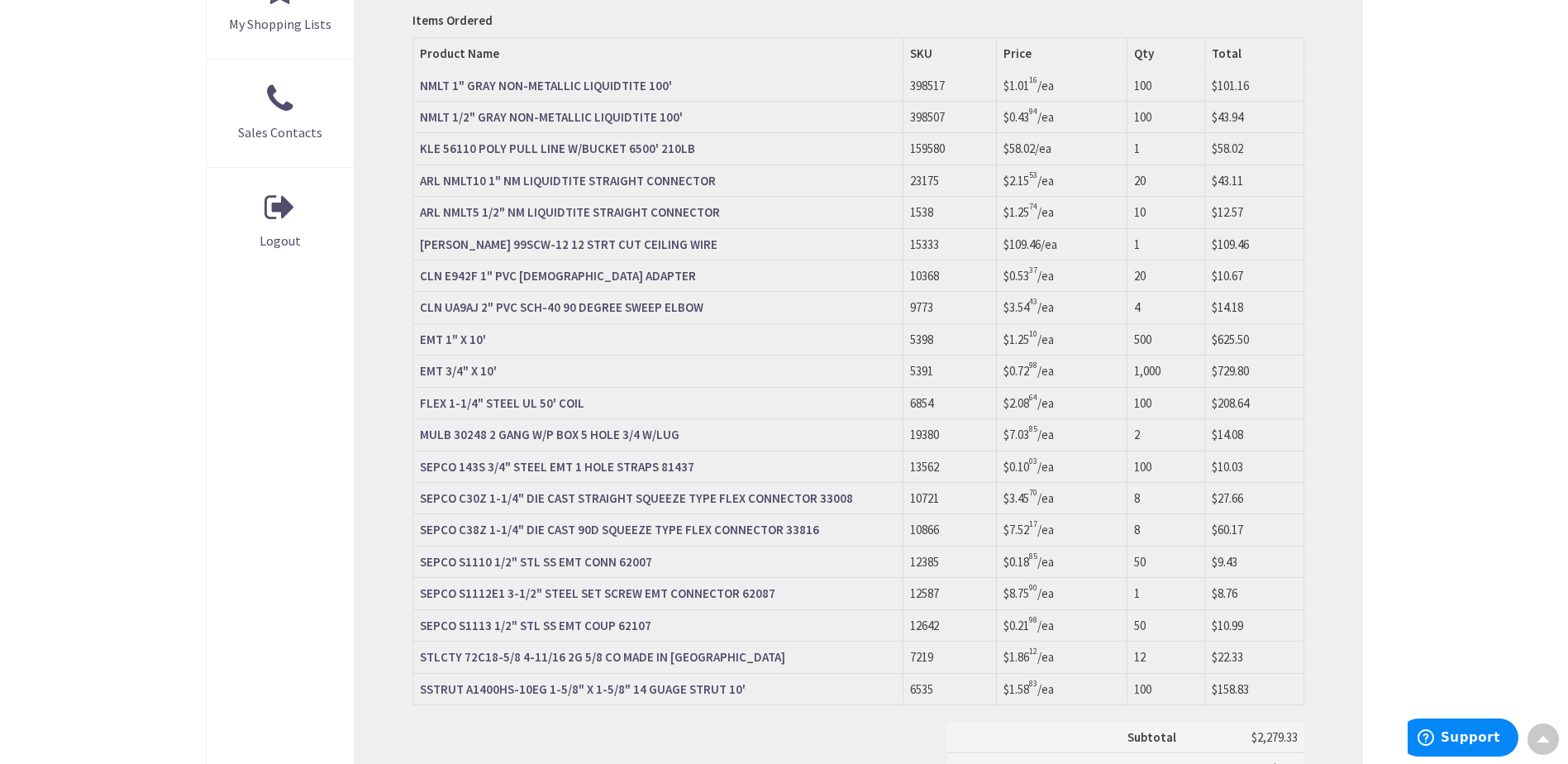
scroll to position [744, 0]
